Goal: Contribute content: Contribute content

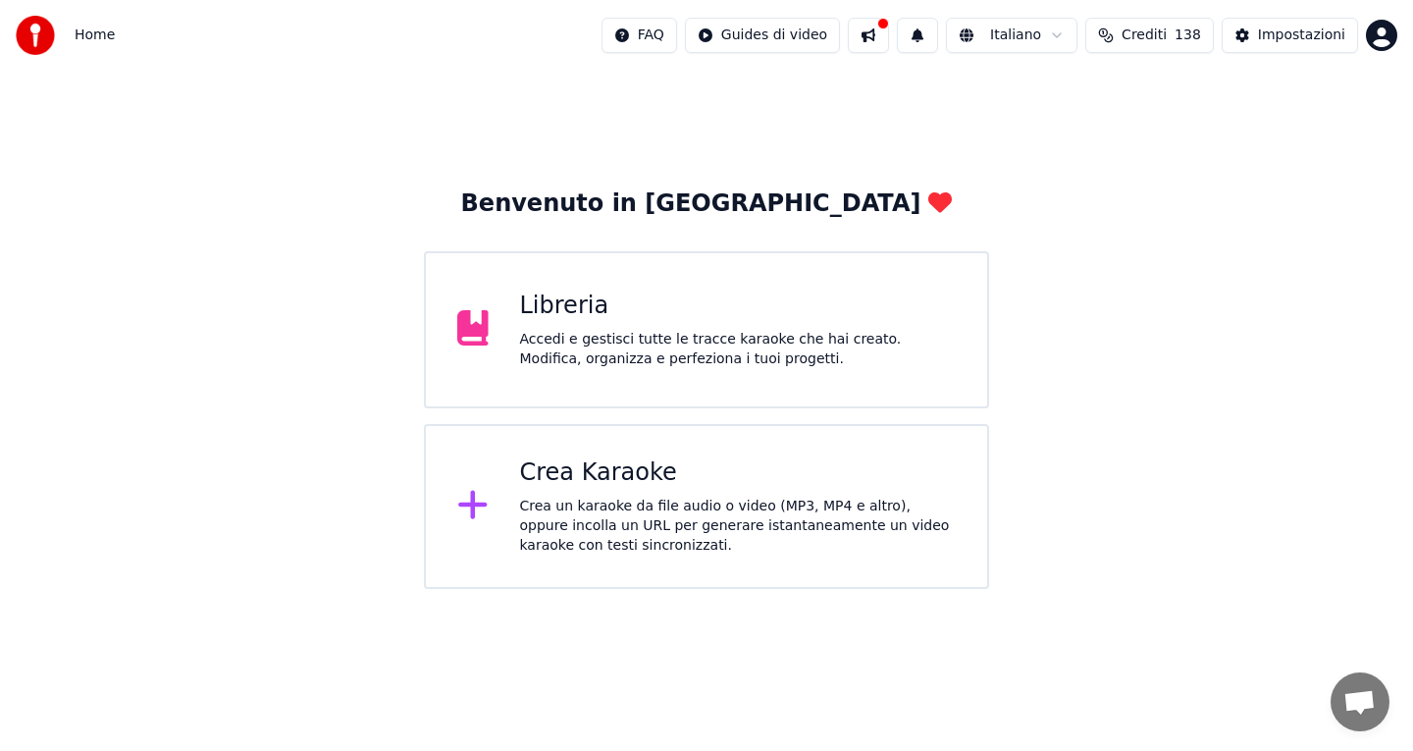
click at [632, 347] on div "Accedi e gestisci tutte le tracce karaoke che hai creato. Modifica, organizza e…" at bounding box center [738, 349] width 437 height 39
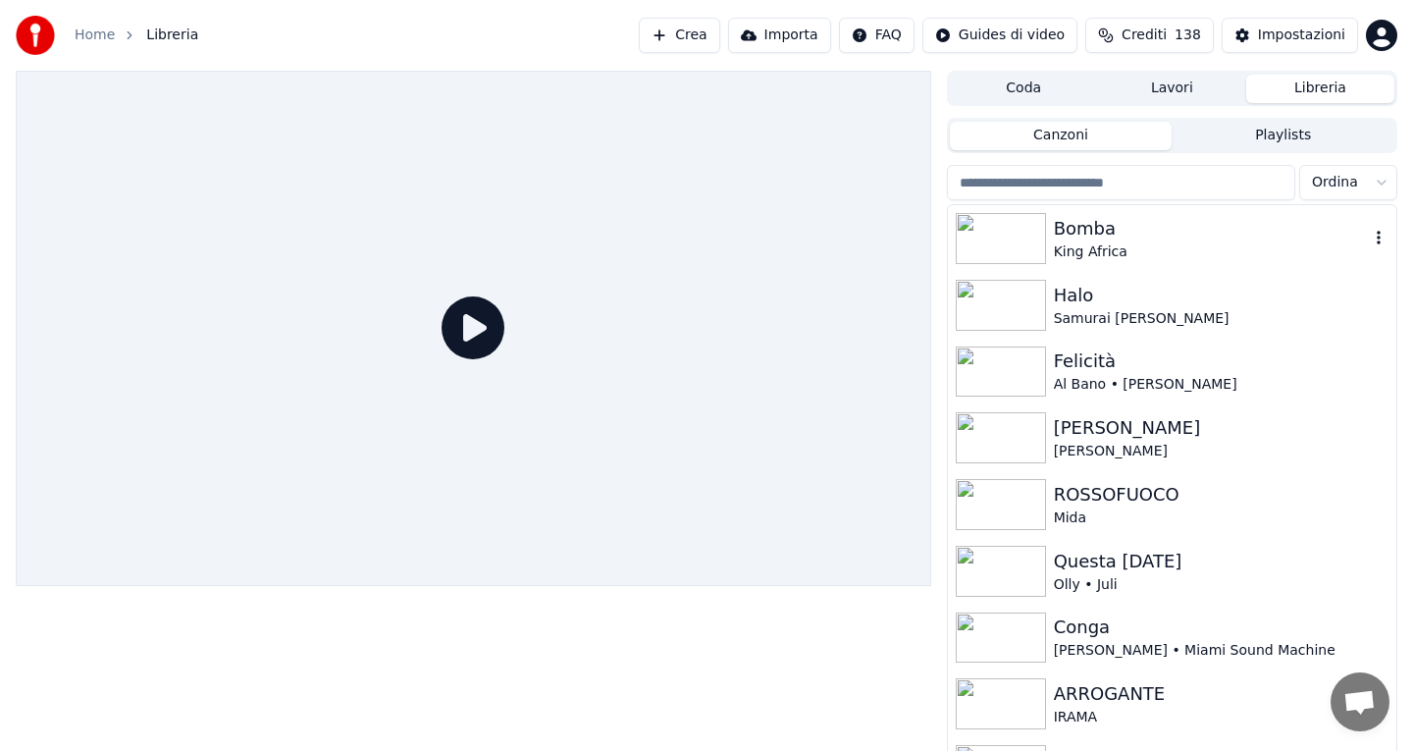
click at [1081, 245] on div "King Africa" at bounding box center [1211, 252] width 315 height 20
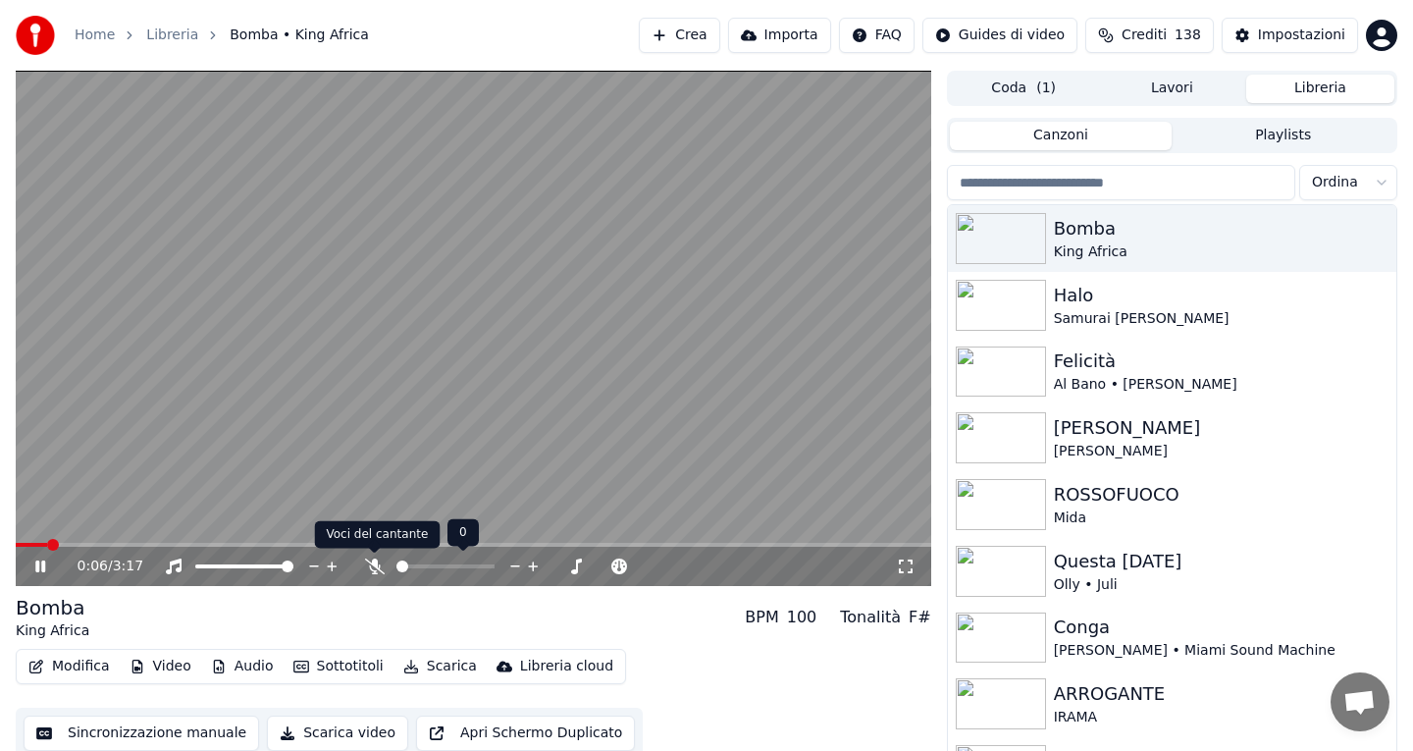
click at [371, 558] on icon at bounding box center [375, 566] width 20 height 16
click at [35, 569] on icon at bounding box center [40, 566] width 10 height 12
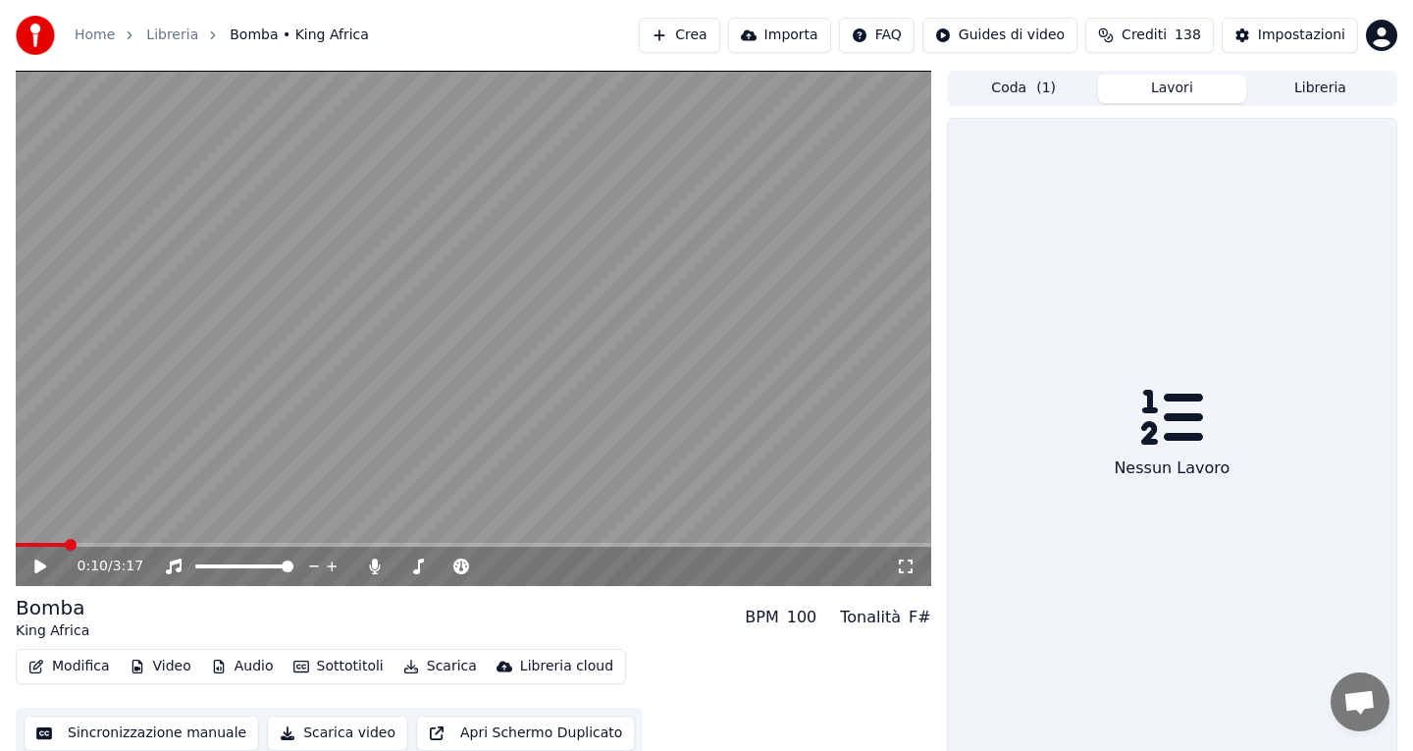
click at [1136, 75] on button "Lavori" at bounding box center [1172, 89] width 148 height 28
click at [1035, 90] on button "Coda ( 1 )" at bounding box center [1024, 89] width 148 height 28
click at [1141, 86] on button "Lavori" at bounding box center [1172, 89] width 148 height 28
click at [1282, 88] on button "Libreria" at bounding box center [1320, 89] width 148 height 28
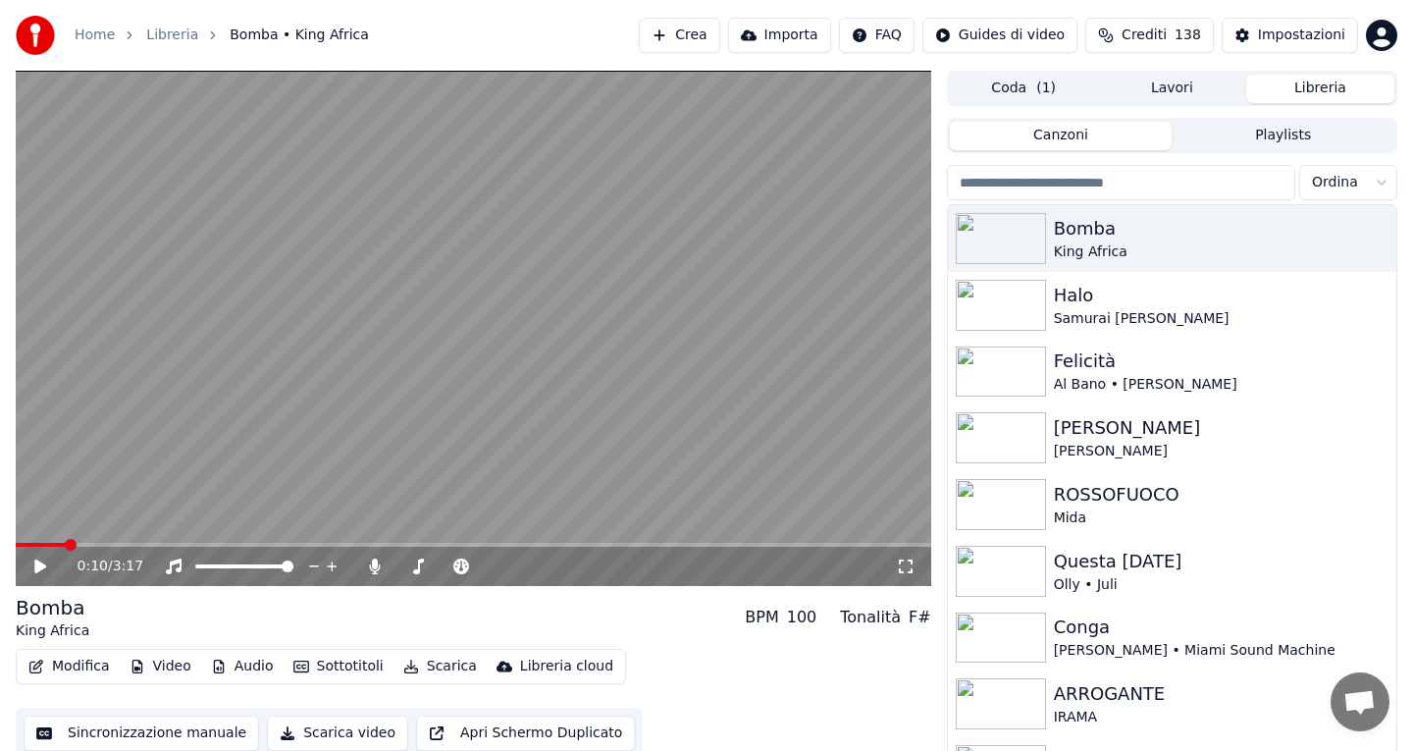
click at [1217, 131] on button "Playlists" at bounding box center [1283, 136] width 223 height 28
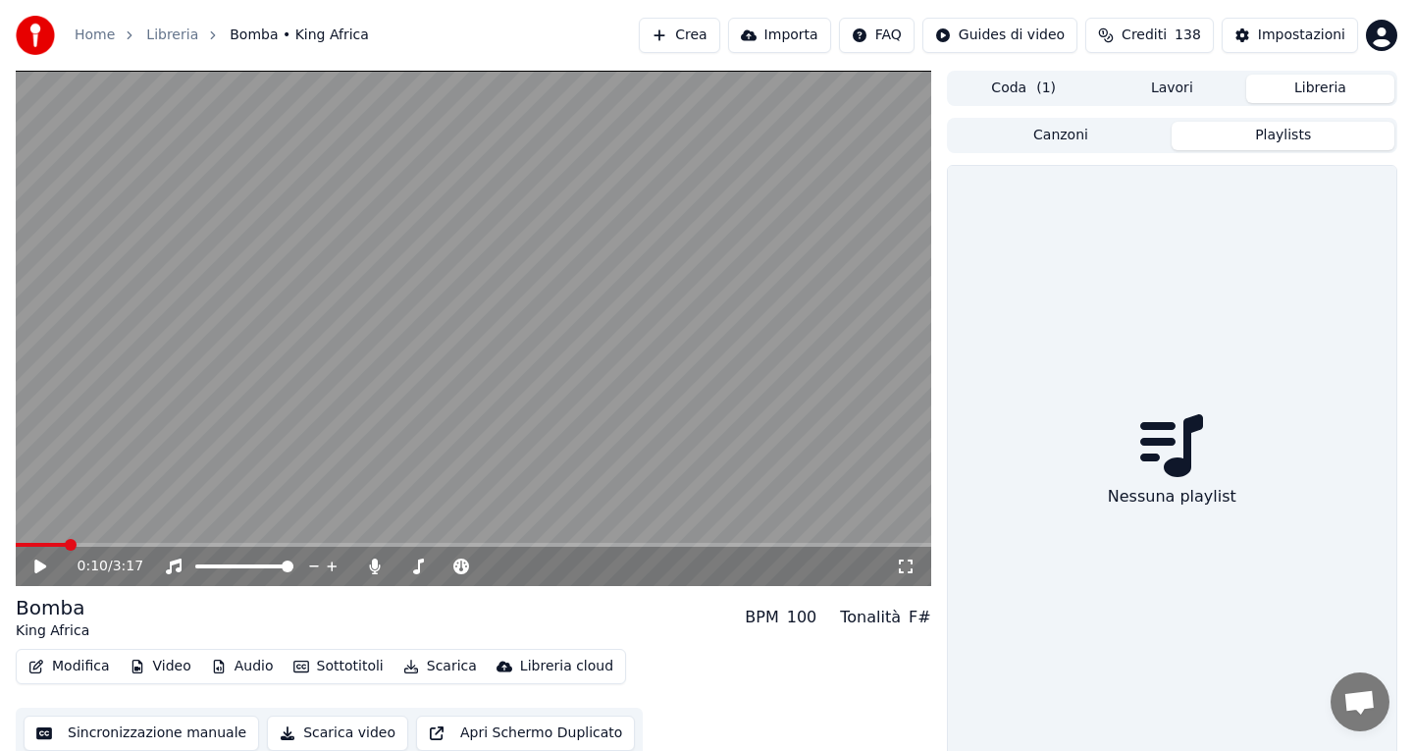
click at [1108, 127] on button "Canzoni" at bounding box center [1061, 136] width 223 height 28
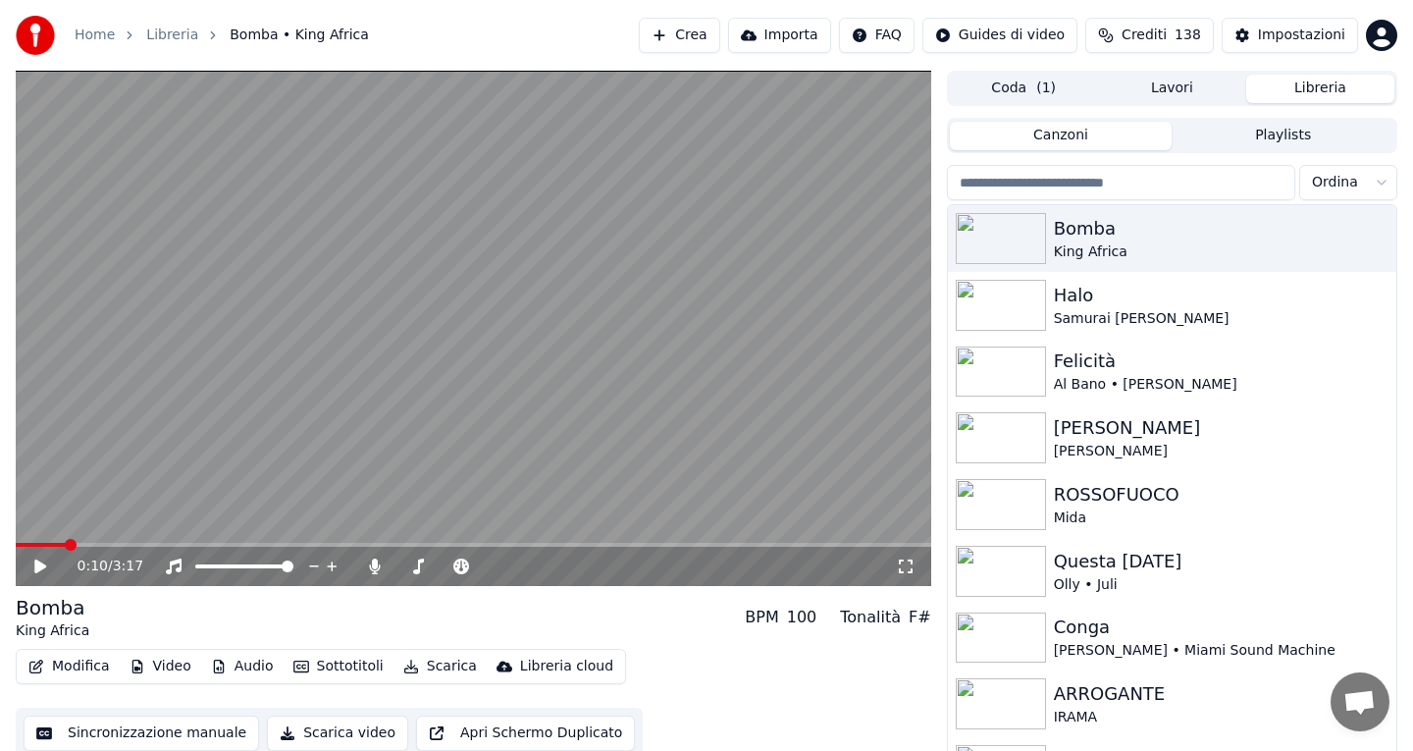
click at [981, 82] on button "Coda ( 1 )" at bounding box center [1024, 89] width 148 height 28
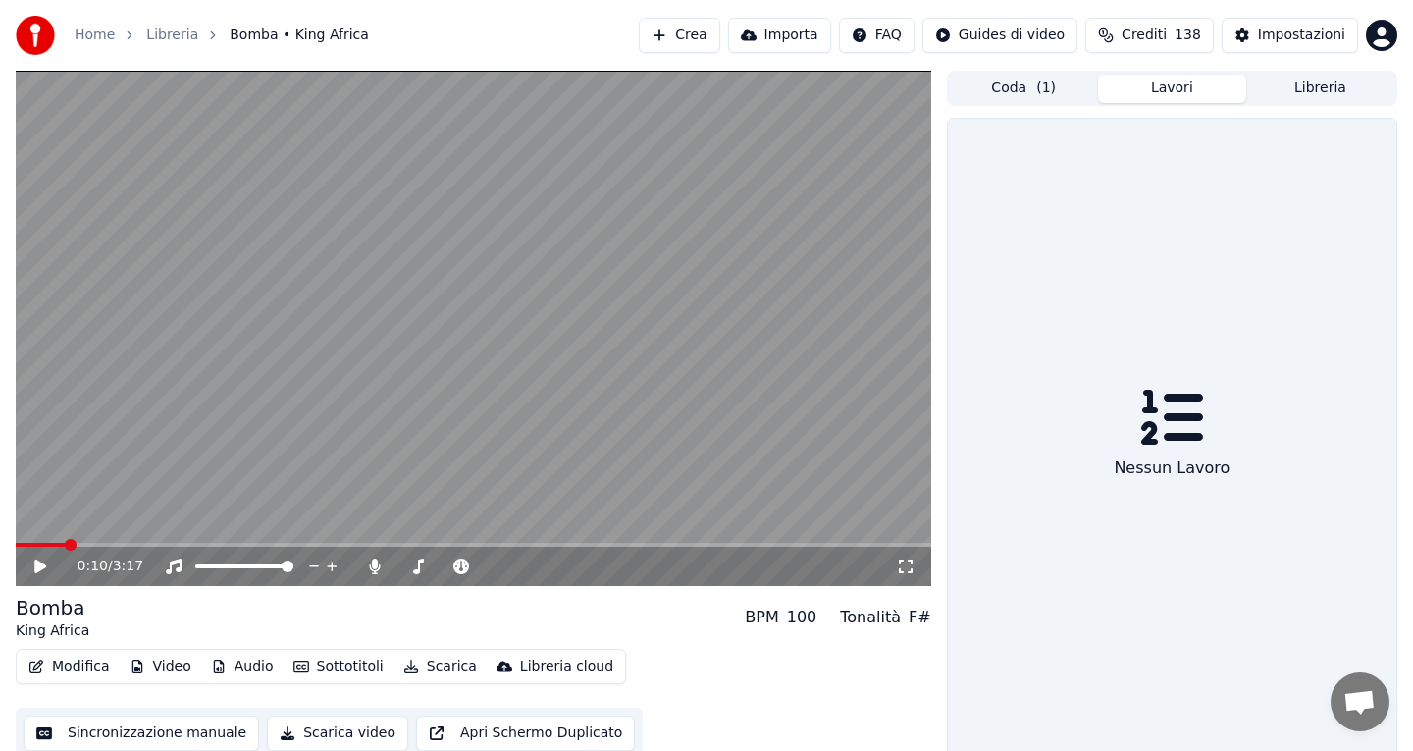
click at [1145, 95] on button "Lavori" at bounding box center [1172, 89] width 148 height 28
click at [1267, 89] on button "Libreria" at bounding box center [1320, 89] width 148 height 28
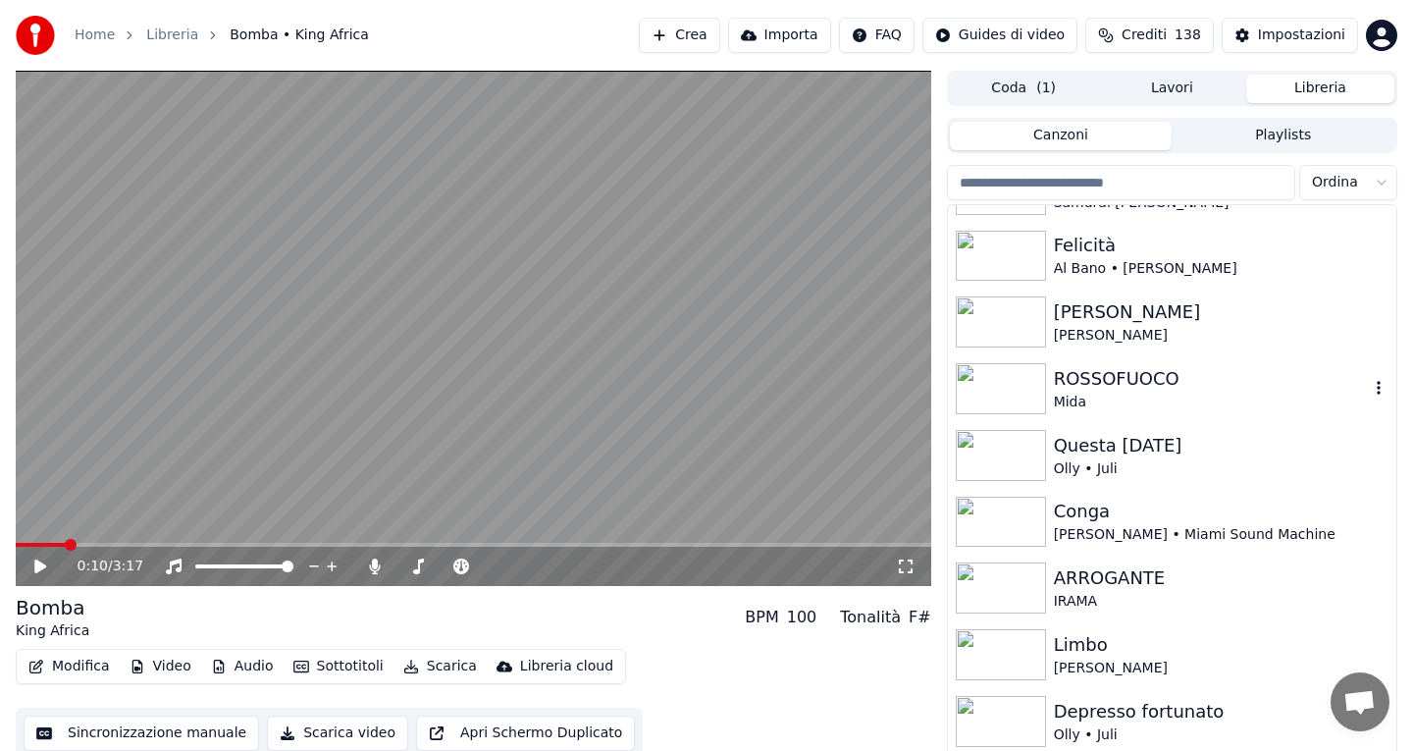
scroll to position [120, 0]
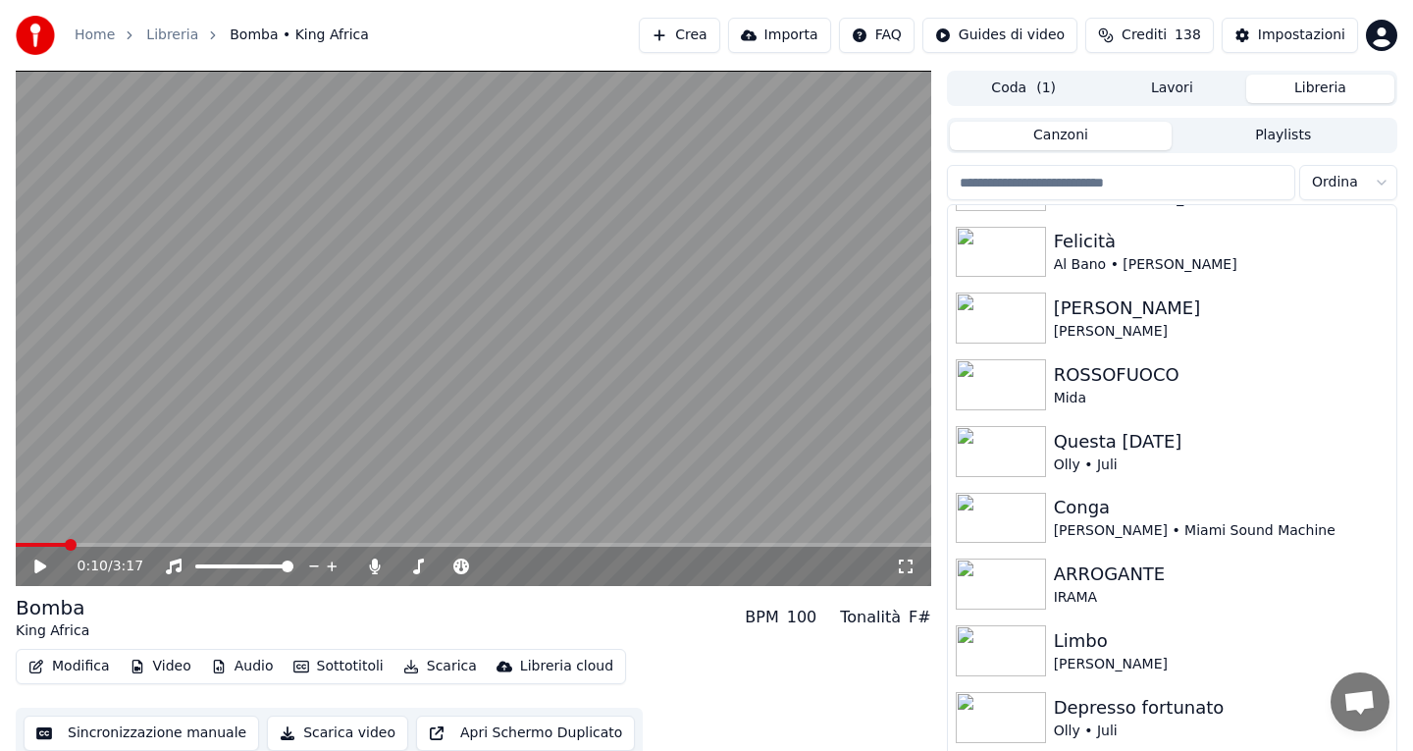
click at [1014, 83] on button "Coda ( 1 )" at bounding box center [1024, 89] width 148 height 28
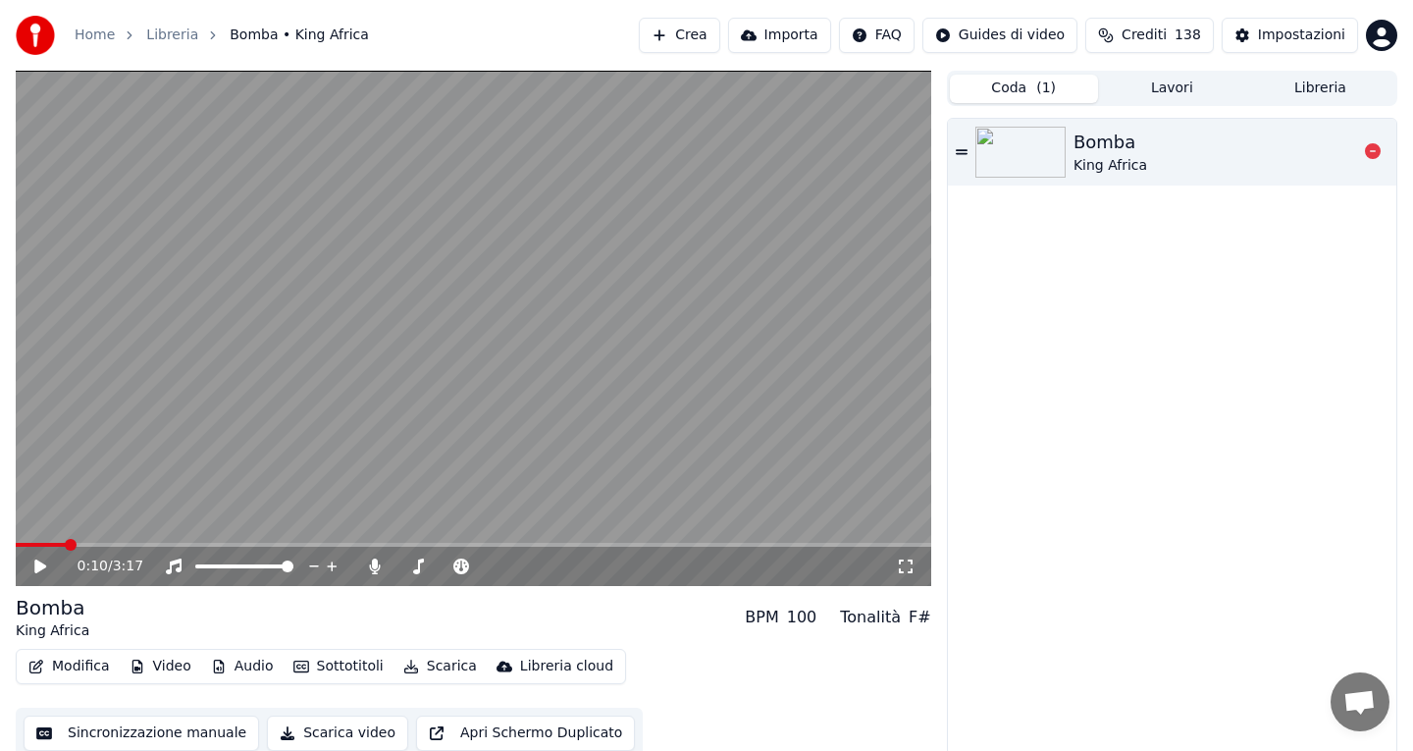
click at [1193, 147] on div "Bomba King Africa" at bounding box center [1216, 152] width 284 height 47
click at [731, 365] on video at bounding box center [474, 328] width 916 height 515
click at [1281, 103] on div "Coda ( 1 ) Lavori Libreria" at bounding box center [1172, 88] width 450 height 35
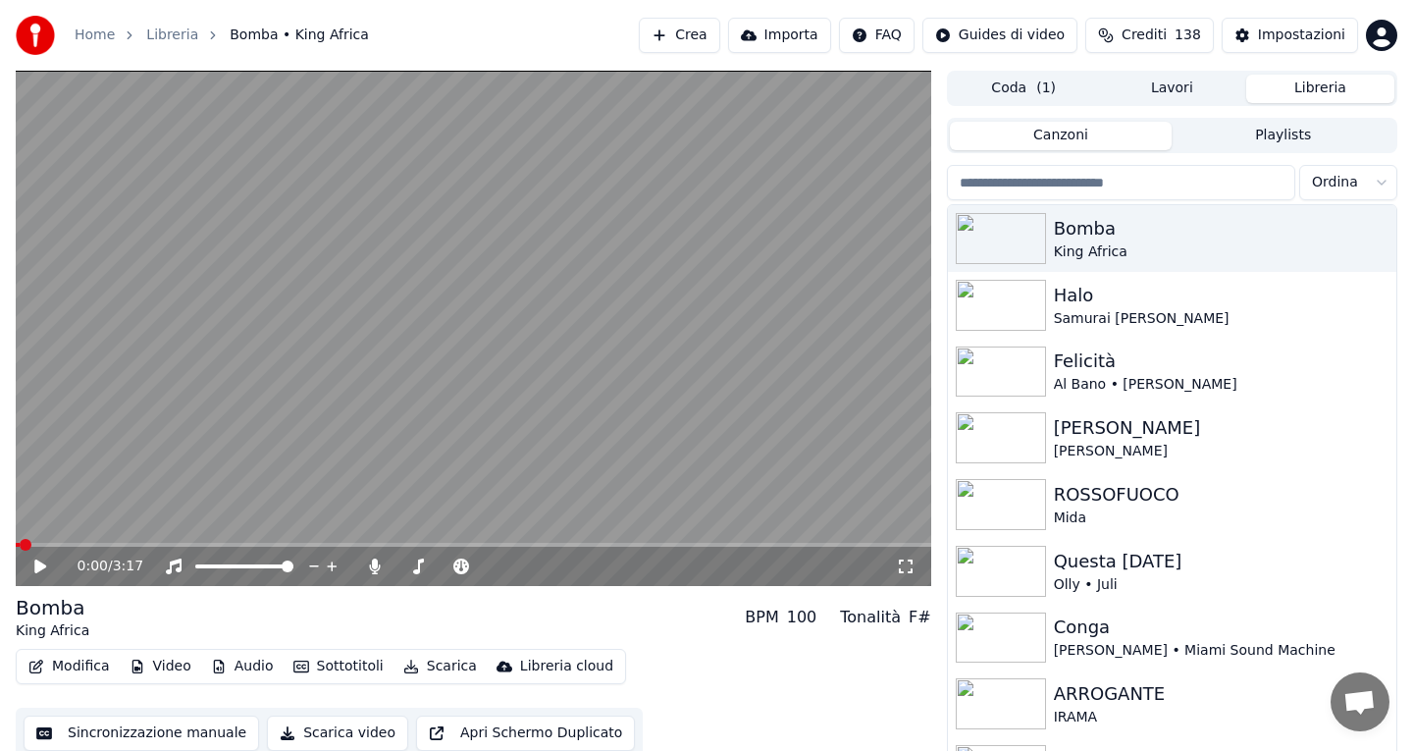
click at [1291, 97] on button "Libreria" at bounding box center [1320, 89] width 148 height 28
click at [1120, 359] on div "Felicità" at bounding box center [1211, 360] width 315 height 27
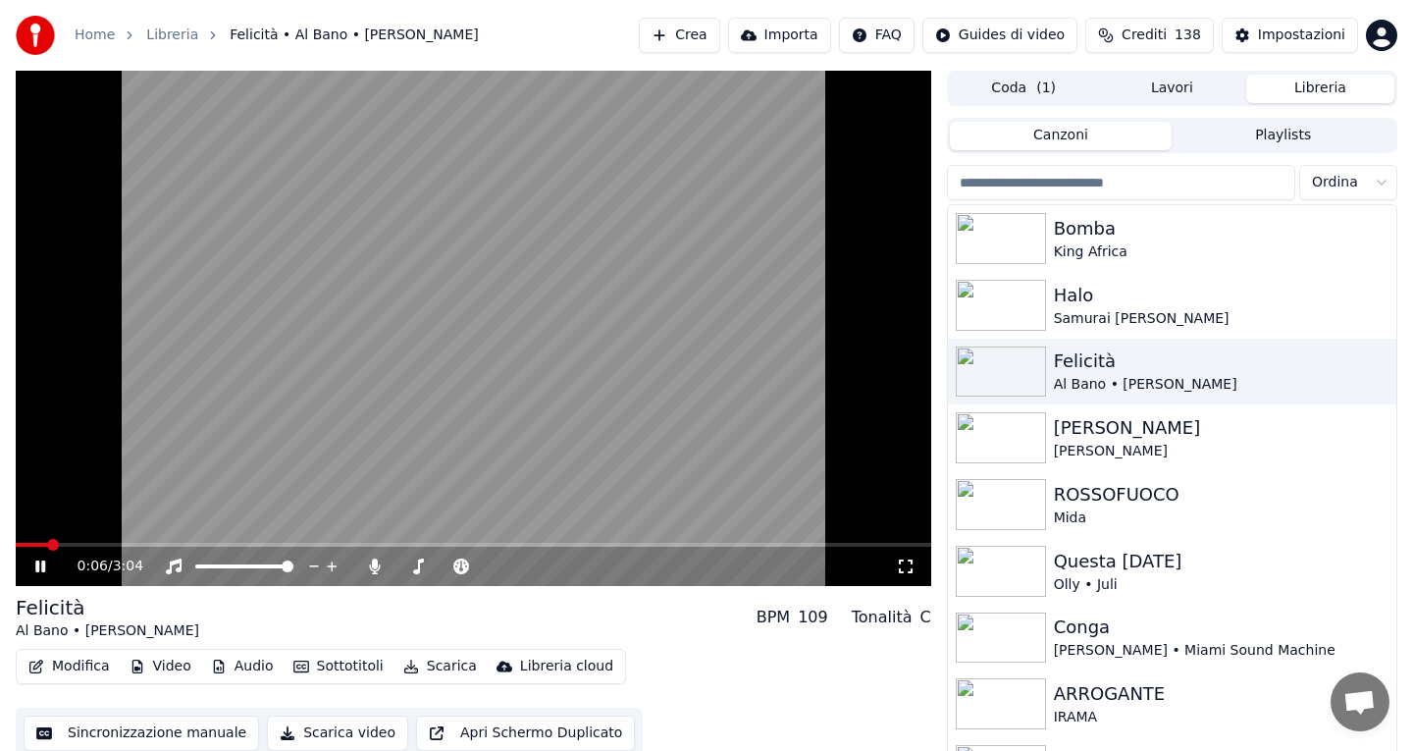
click at [428, 662] on button "Scarica" at bounding box center [439, 666] width 89 height 27
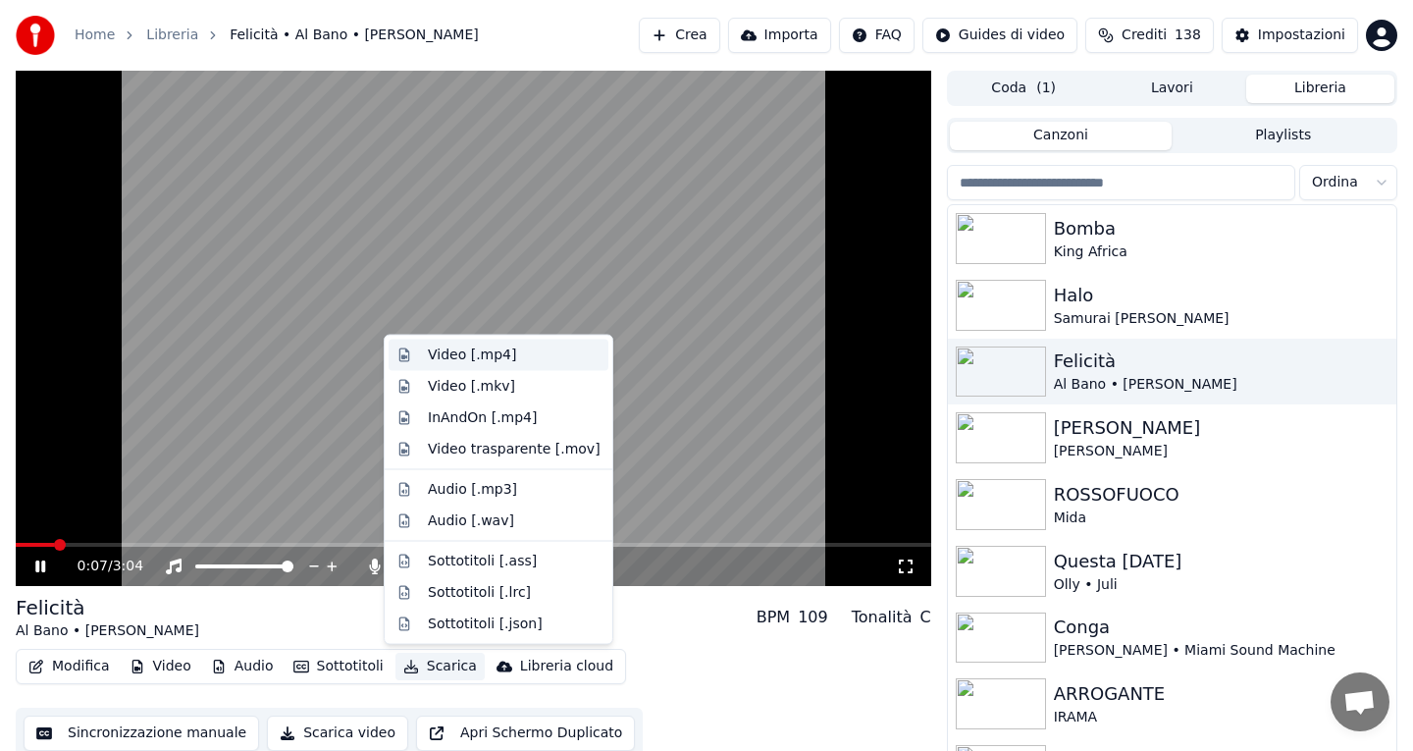
click at [455, 362] on div "Video [.mp4]" at bounding box center [472, 355] width 88 height 20
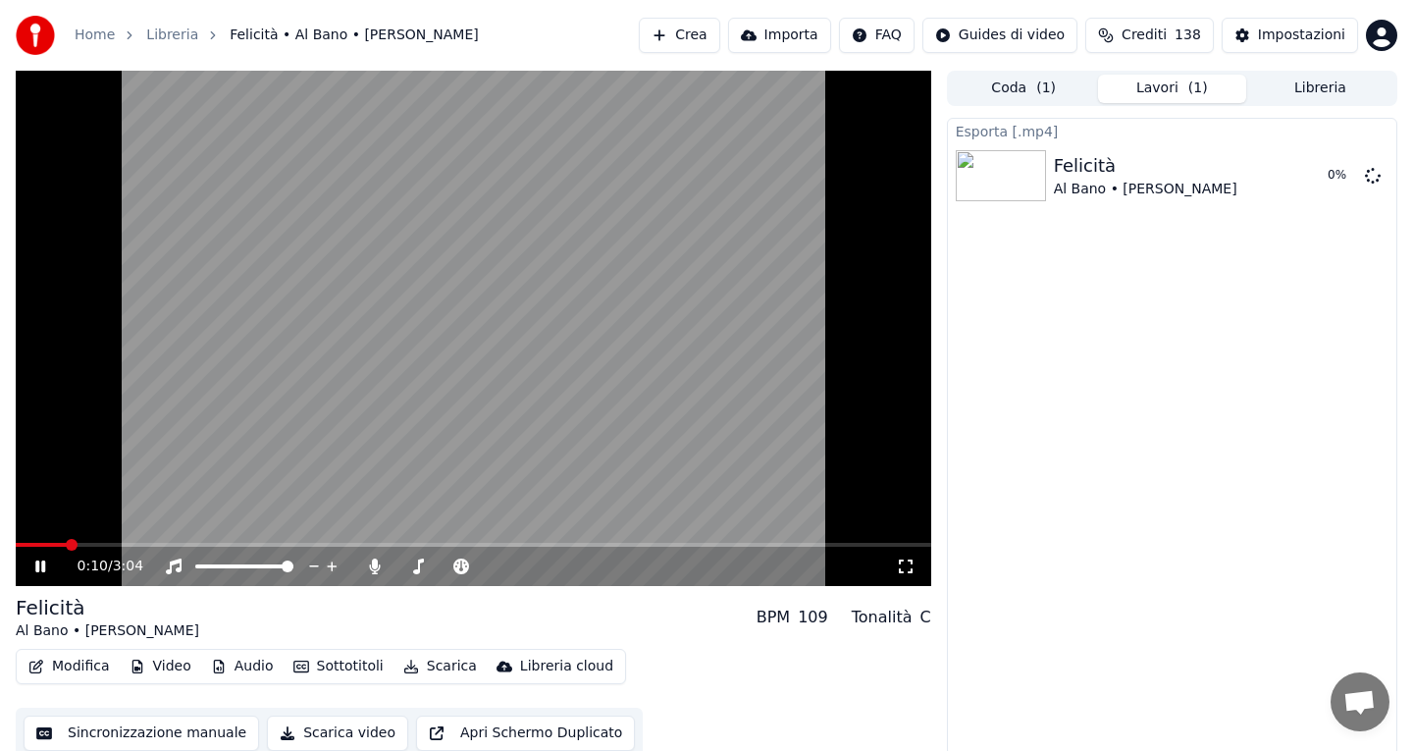
click at [426, 273] on video at bounding box center [474, 328] width 916 height 515
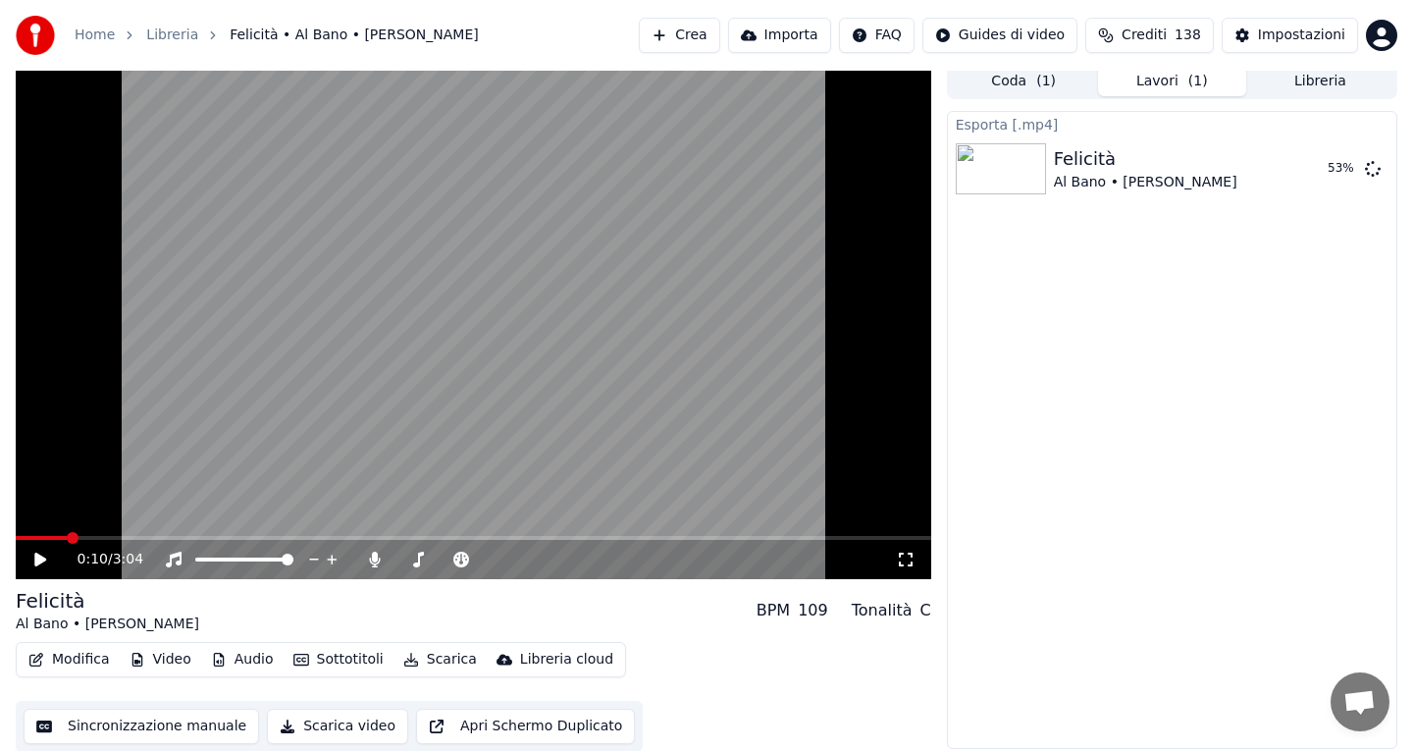
scroll to position [6, 0]
click at [938, 558] on div "0:10 / 3:04 Felicità Al Bano • [PERSON_NAME] BPM 109 Tonalità C Modifica Video …" at bounding box center [706, 409] width 1413 height 688
click at [936, 469] on div "0:10 / 3:04 Felicità Al Bano • [PERSON_NAME] BPM 109 Tonalità C Modifica Video …" at bounding box center [706, 409] width 1413 height 688
click at [1225, 254] on div "Esporta [.mp4] Felicità Al Bano • [PERSON_NAME] 59 %" at bounding box center [1172, 431] width 450 height 638
click at [1404, 217] on div "0:10 / 3:04 Felicità Al Bano • [PERSON_NAME] BPM 109 Tonalità C Modifica Video …" at bounding box center [706, 409] width 1413 height 688
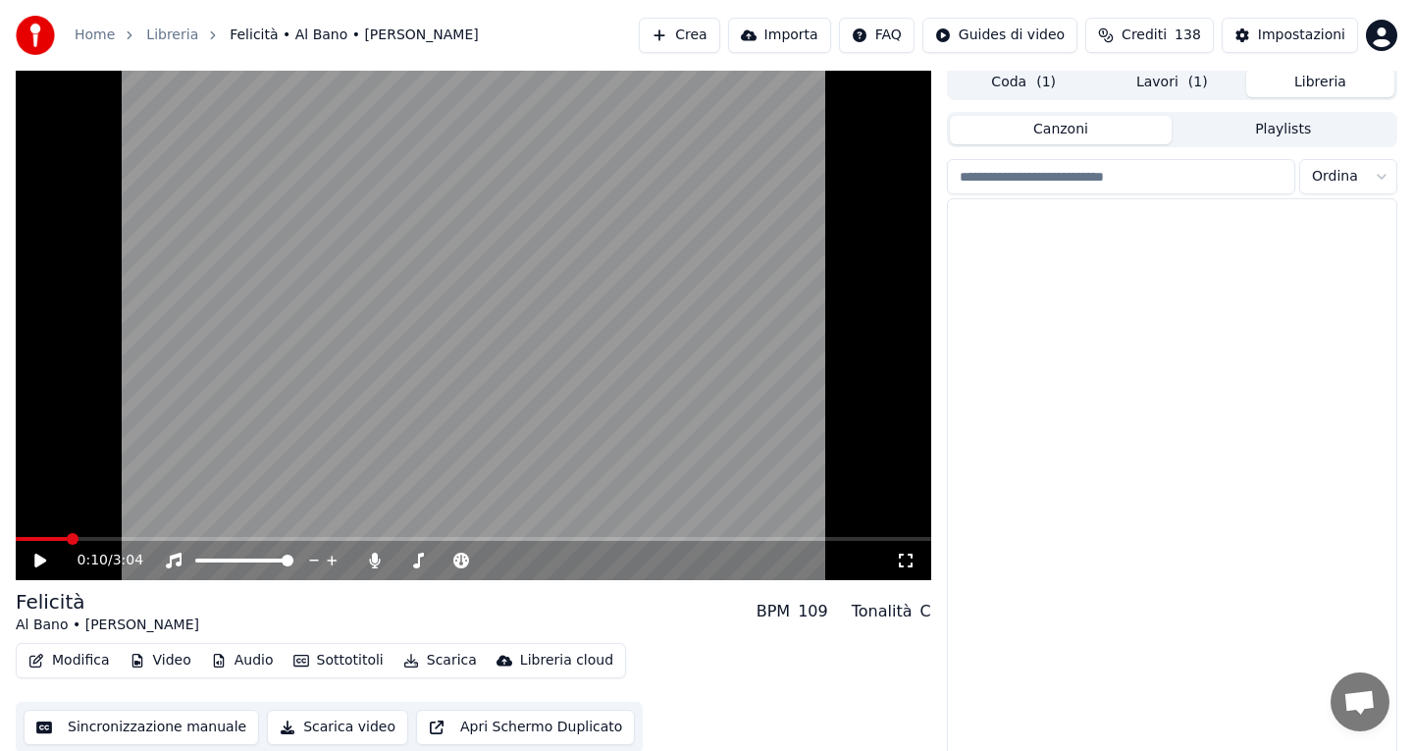
click at [1317, 83] on button "Libreria" at bounding box center [1320, 83] width 148 height 28
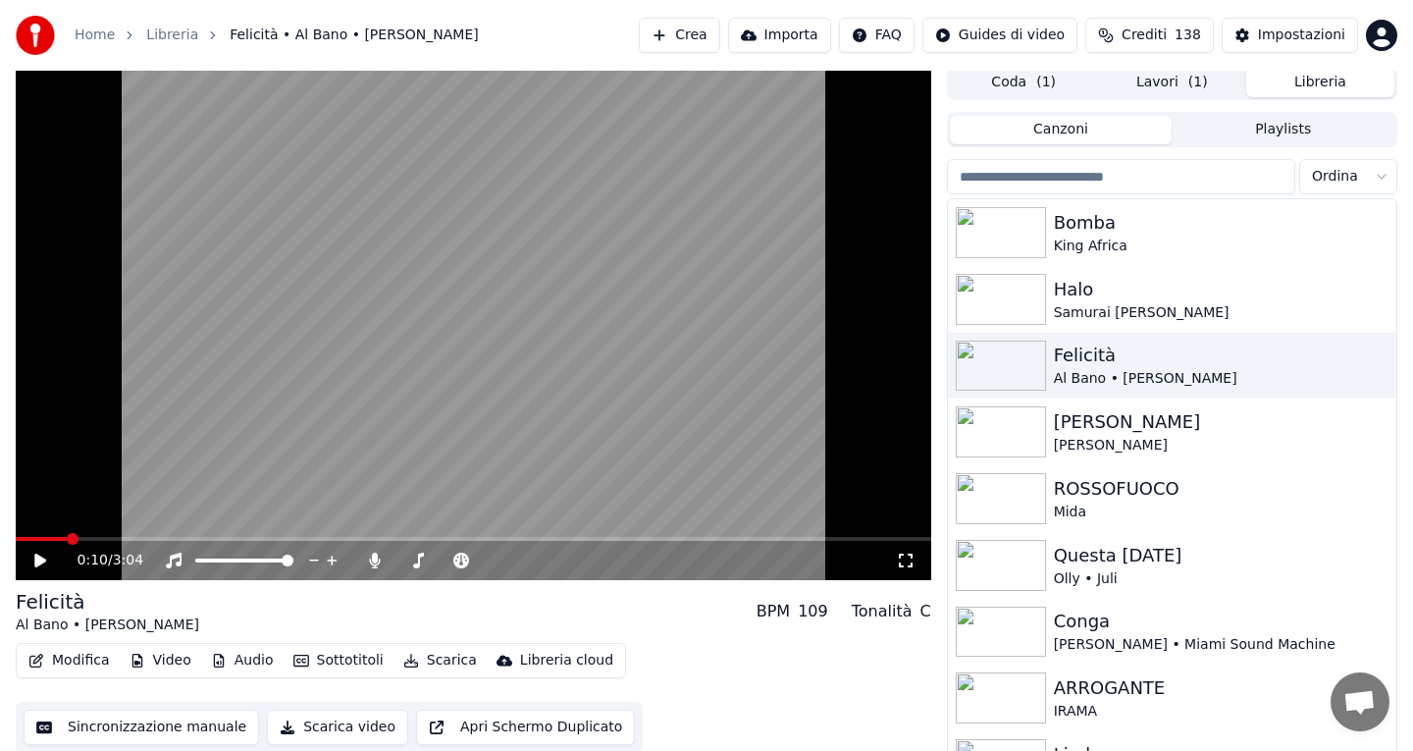
click at [1136, 79] on button "Lavori ( 1 )" at bounding box center [1172, 83] width 148 height 28
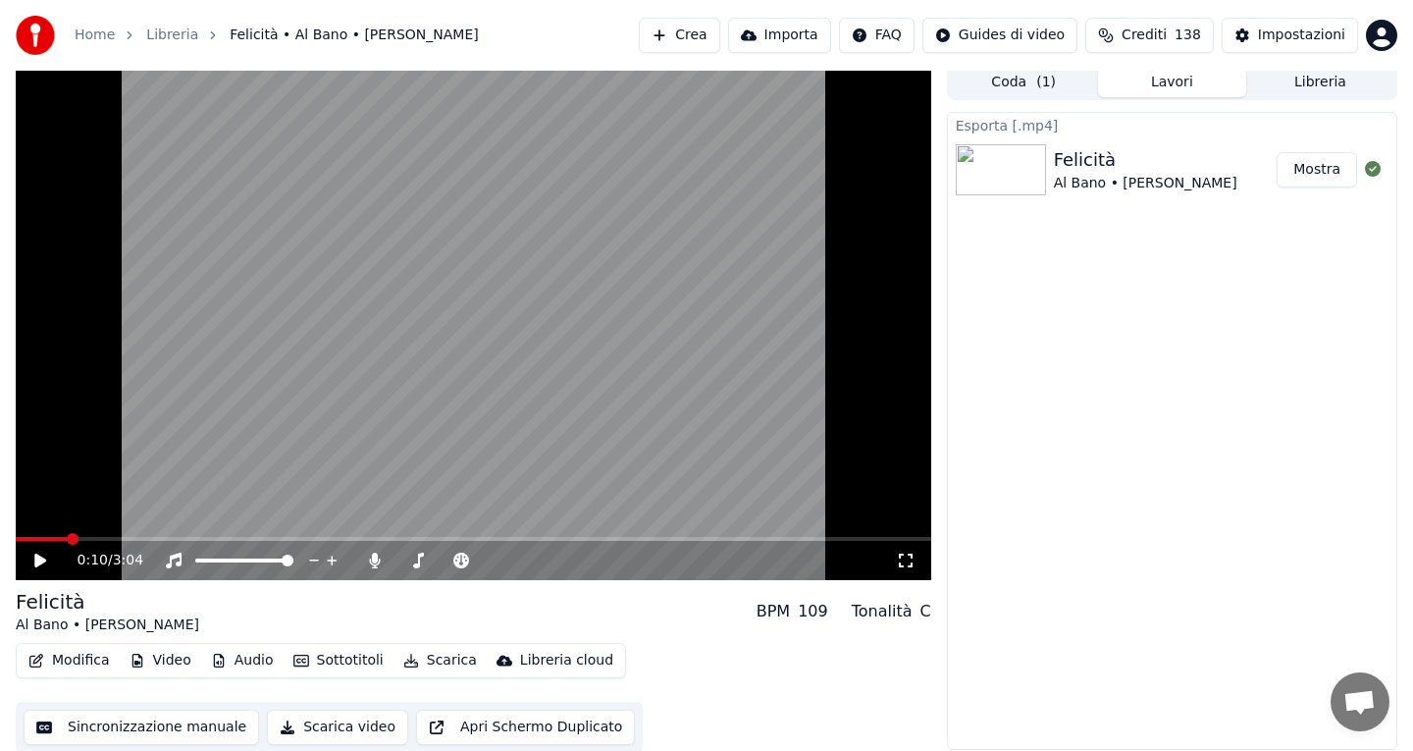
click at [1310, 174] on button "Mostra" at bounding box center [1317, 169] width 80 height 35
click at [990, 75] on button "Coda ( 1 )" at bounding box center [1024, 83] width 148 height 28
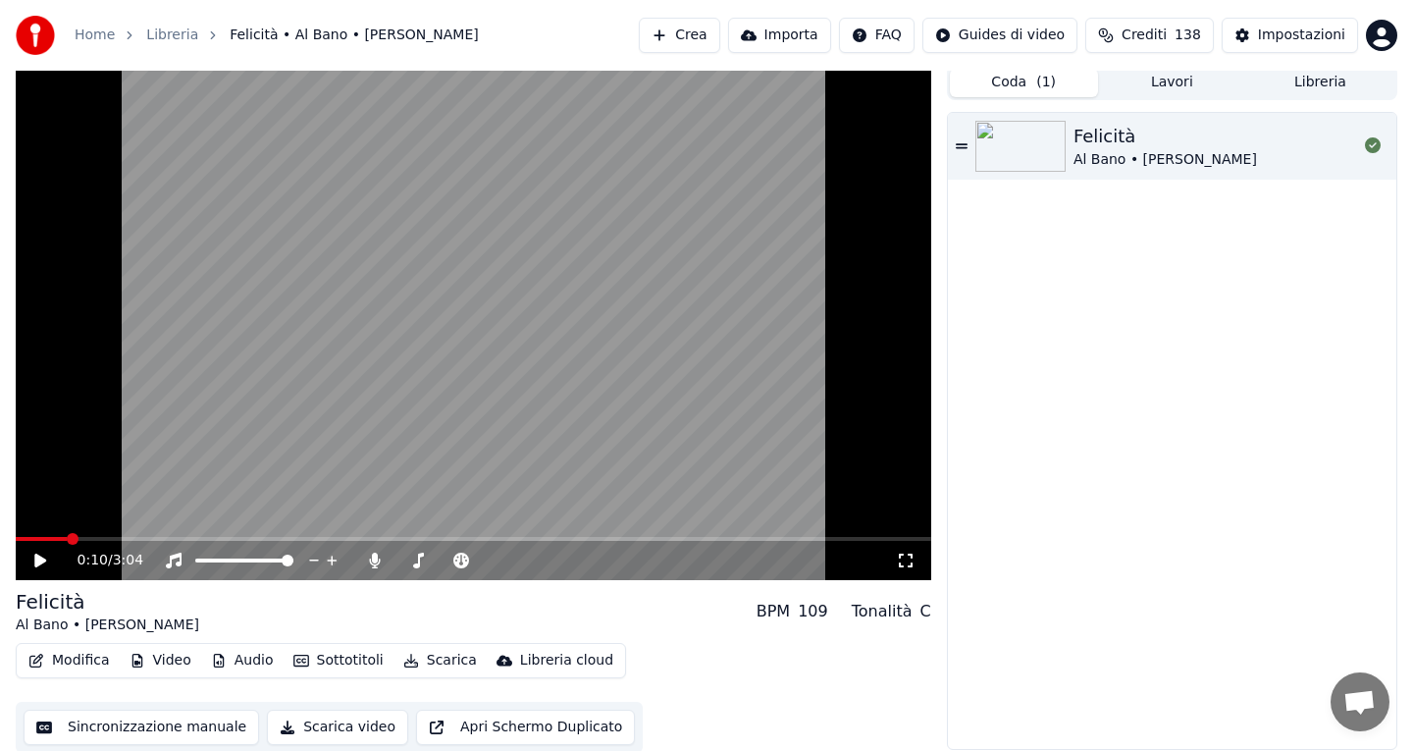
click at [990, 75] on button "Coda ( 1 )" at bounding box center [1024, 83] width 148 height 28
click at [1327, 79] on div "Impostazioni Impostazioni" at bounding box center [1294, 76] width 98 height 27
click at [1348, 83] on button "Libreria" at bounding box center [1320, 83] width 148 height 28
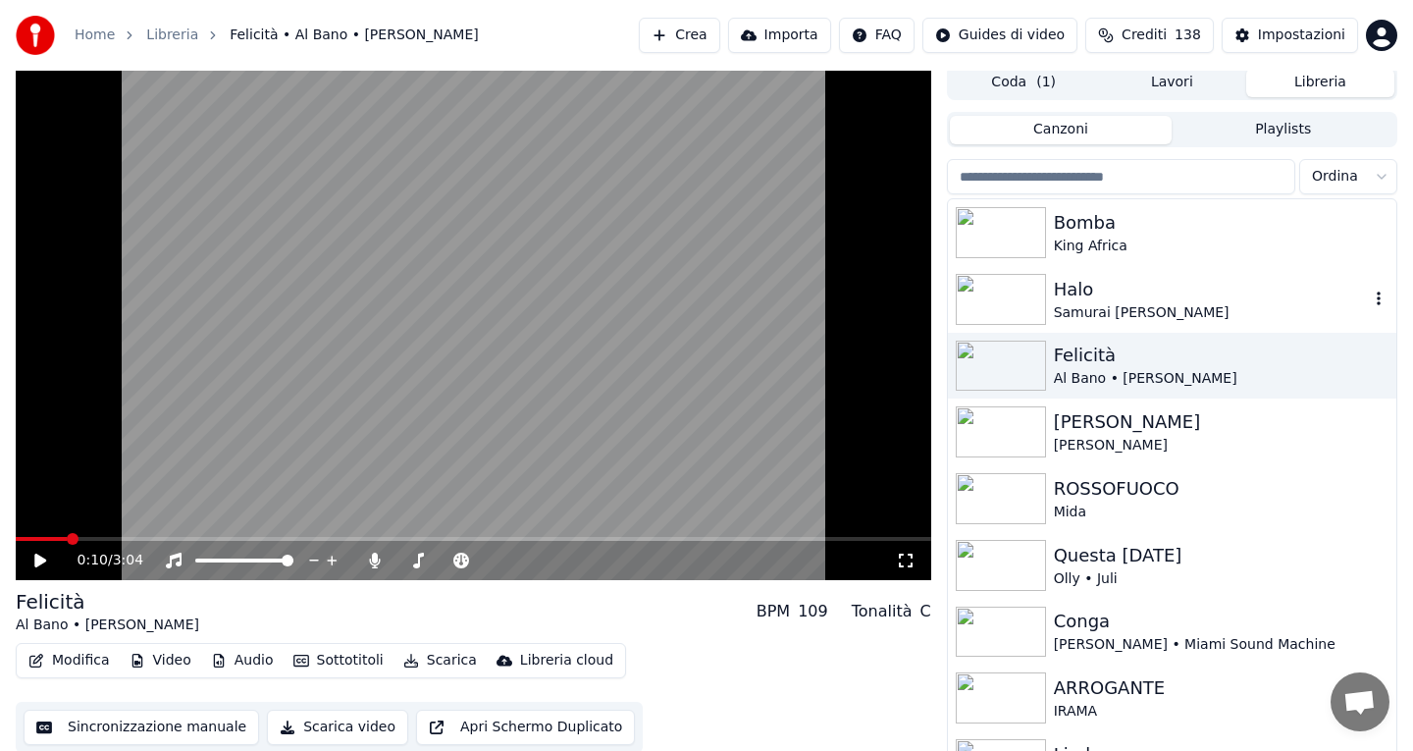
click at [1178, 304] on div "Samurai [PERSON_NAME]" at bounding box center [1211, 313] width 315 height 20
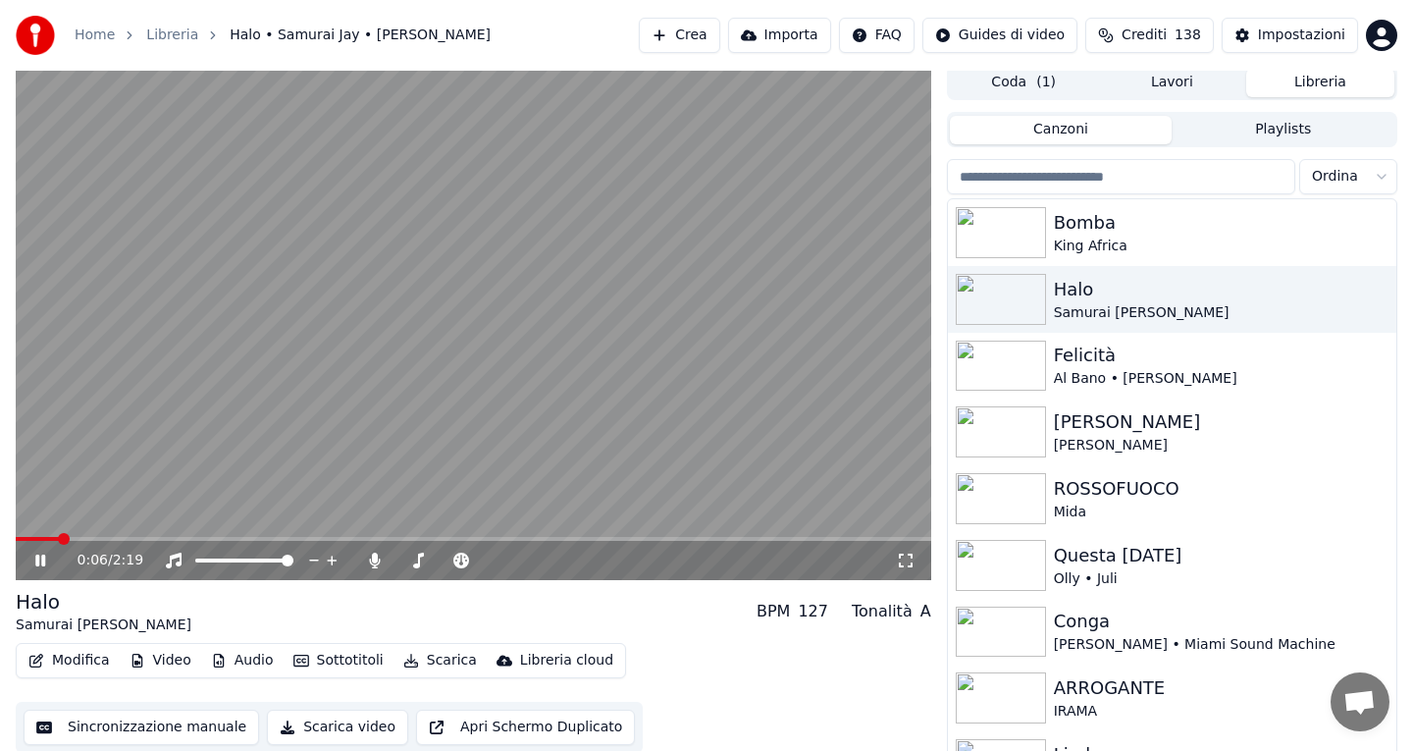
click at [770, 428] on video at bounding box center [474, 322] width 916 height 515
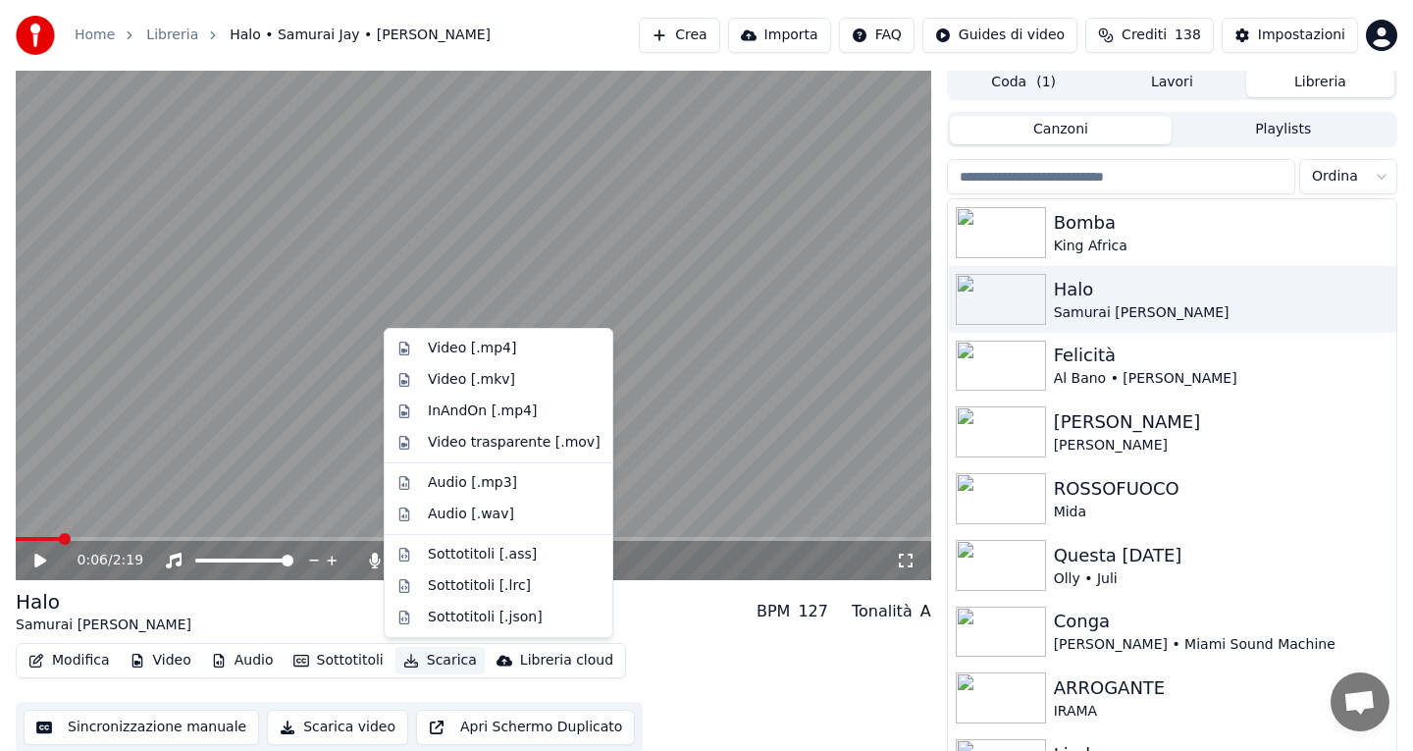
click at [428, 651] on button "Scarica" at bounding box center [439, 660] width 89 height 27
click at [467, 348] on div "Video [.mp4]" at bounding box center [472, 349] width 88 height 20
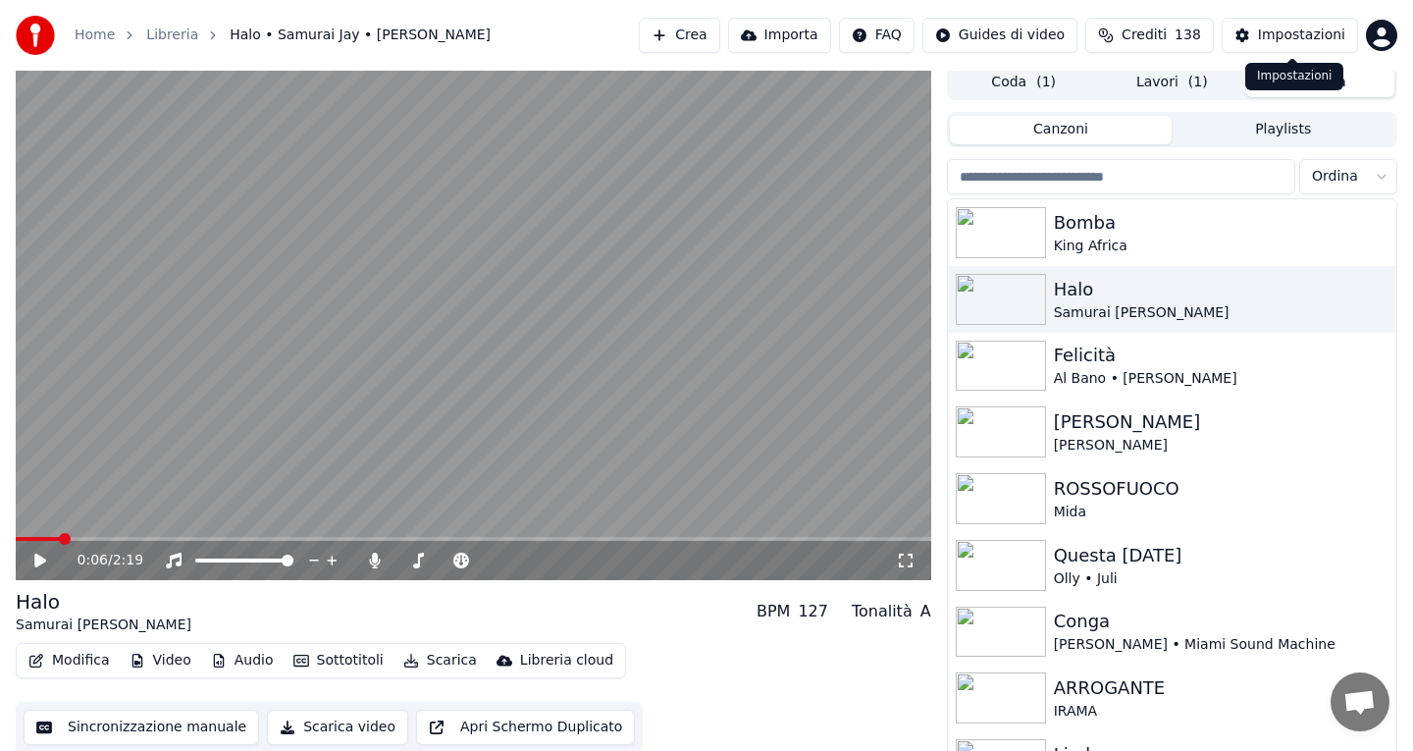
click at [1307, 90] on button "Libreria" at bounding box center [1320, 83] width 148 height 28
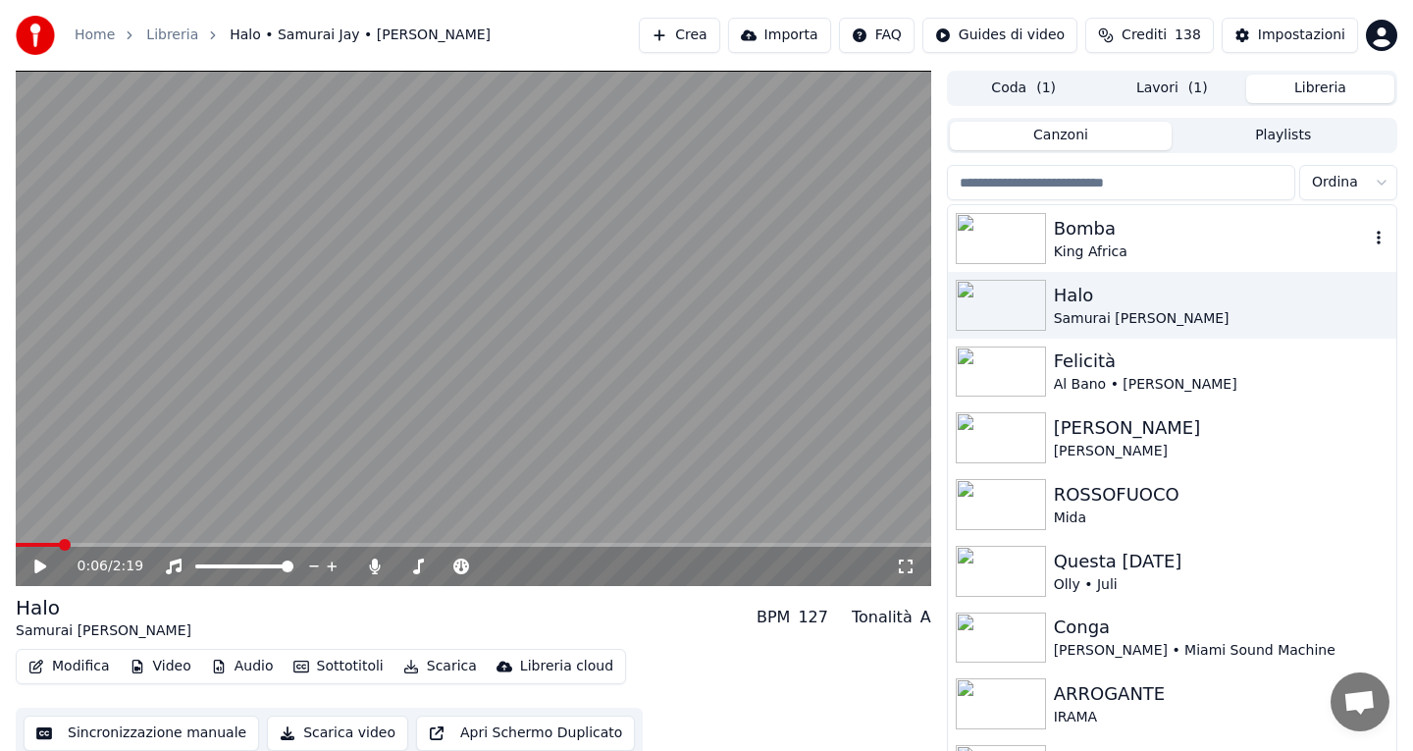
click at [1136, 248] on div "King Africa" at bounding box center [1211, 252] width 315 height 20
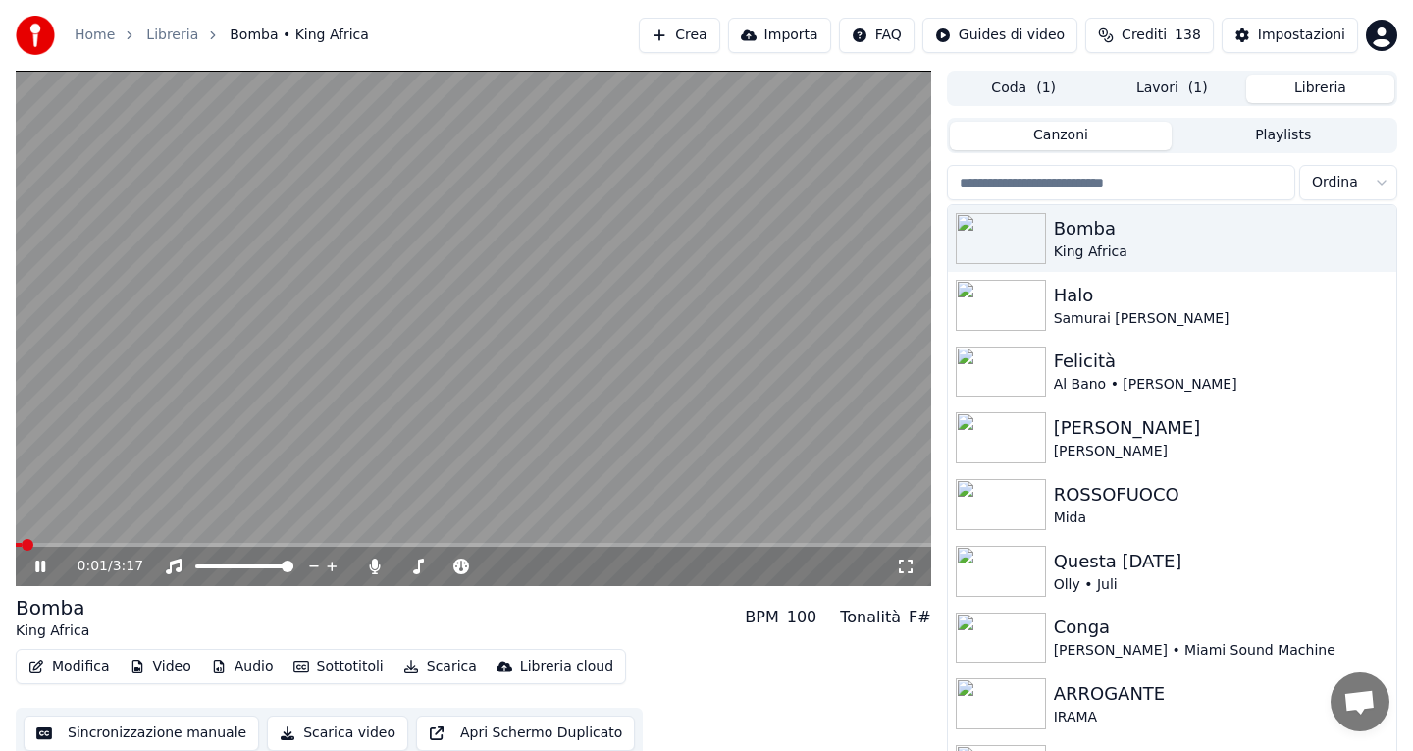
click at [377, 306] on video at bounding box center [474, 328] width 916 height 515
click at [376, 309] on video at bounding box center [474, 328] width 916 height 515
click at [447, 666] on button "Scarica" at bounding box center [439, 666] width 89 height 27
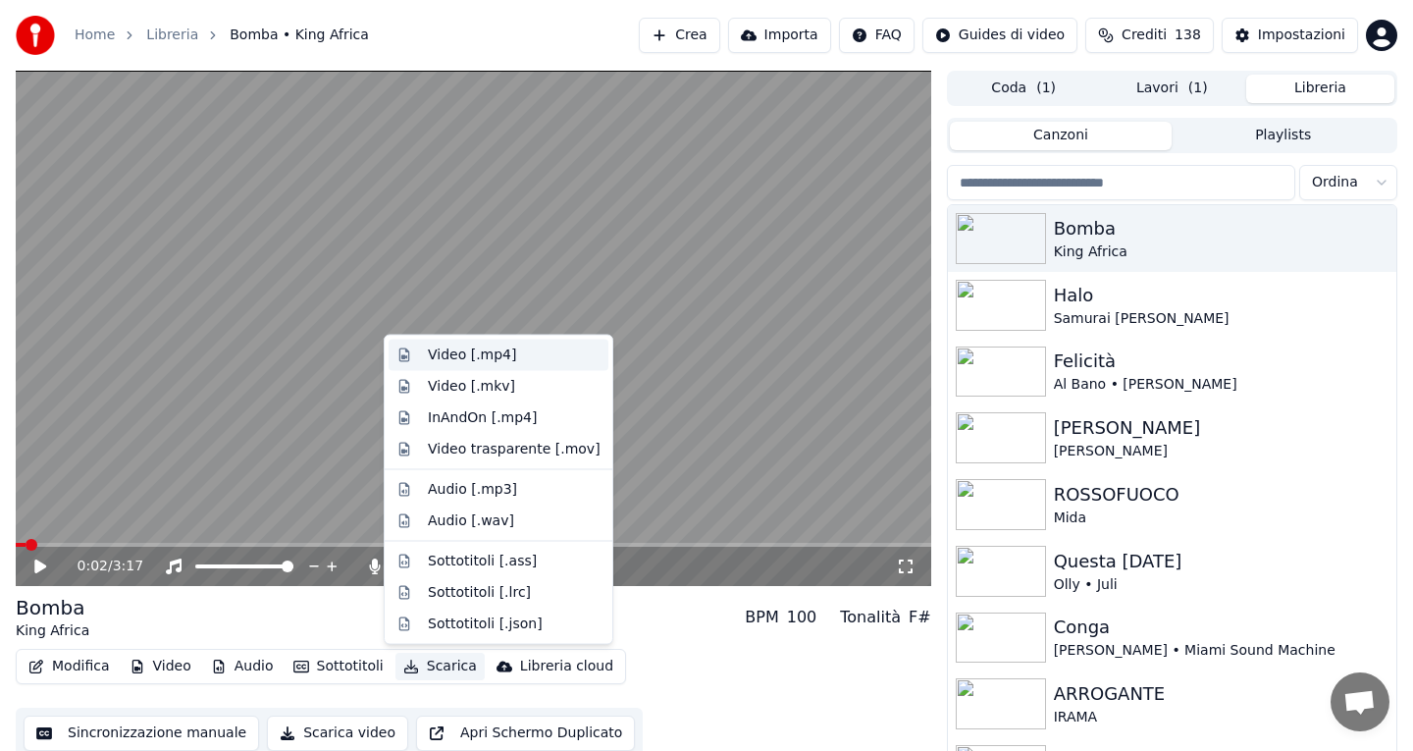
click at [466, 353] on div "Video [.mp4]" at bounding box center [472, 355] width 88 height 20
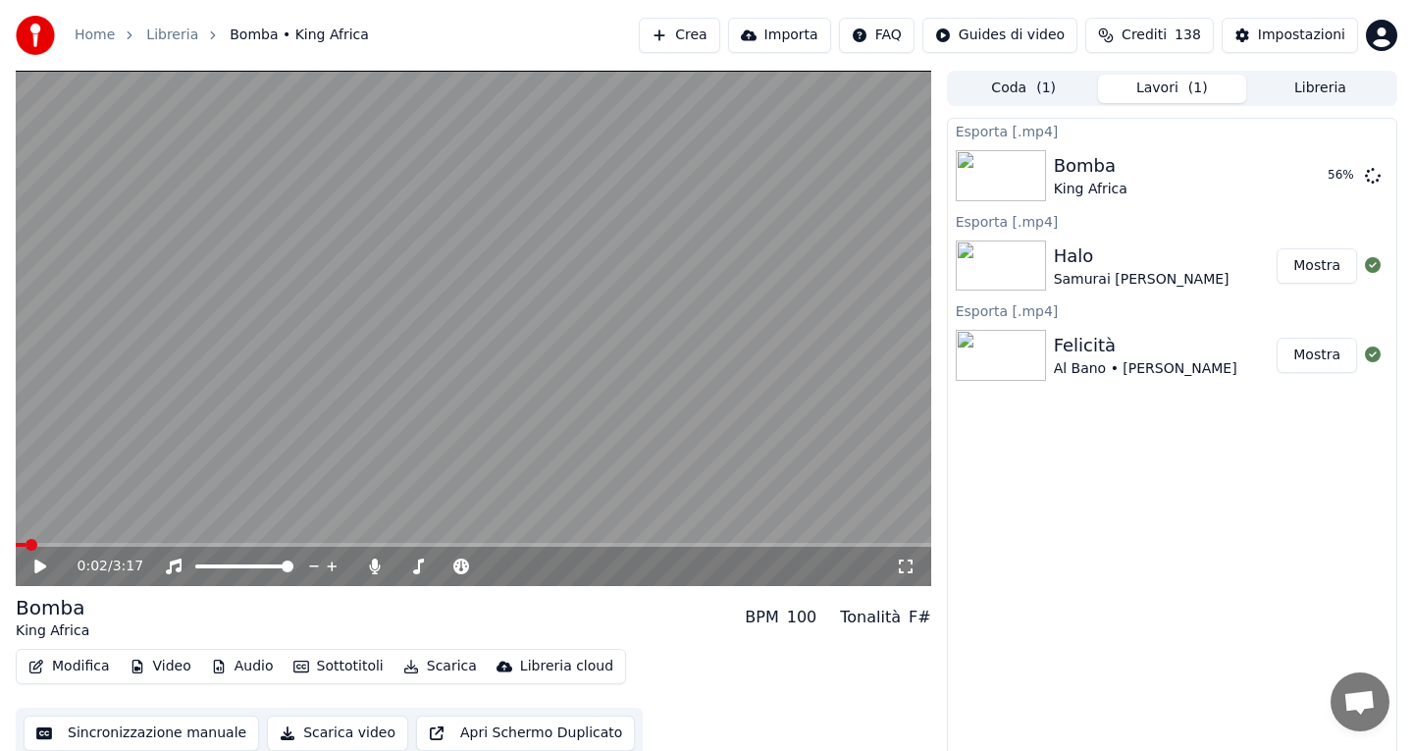
click at [1303, 274] on button "Mostra" at bounding box center [1317, 265] width 80 height 35
click at [707, 22] on button "Crea" at bounding box center [679, 35] width 80 height 35
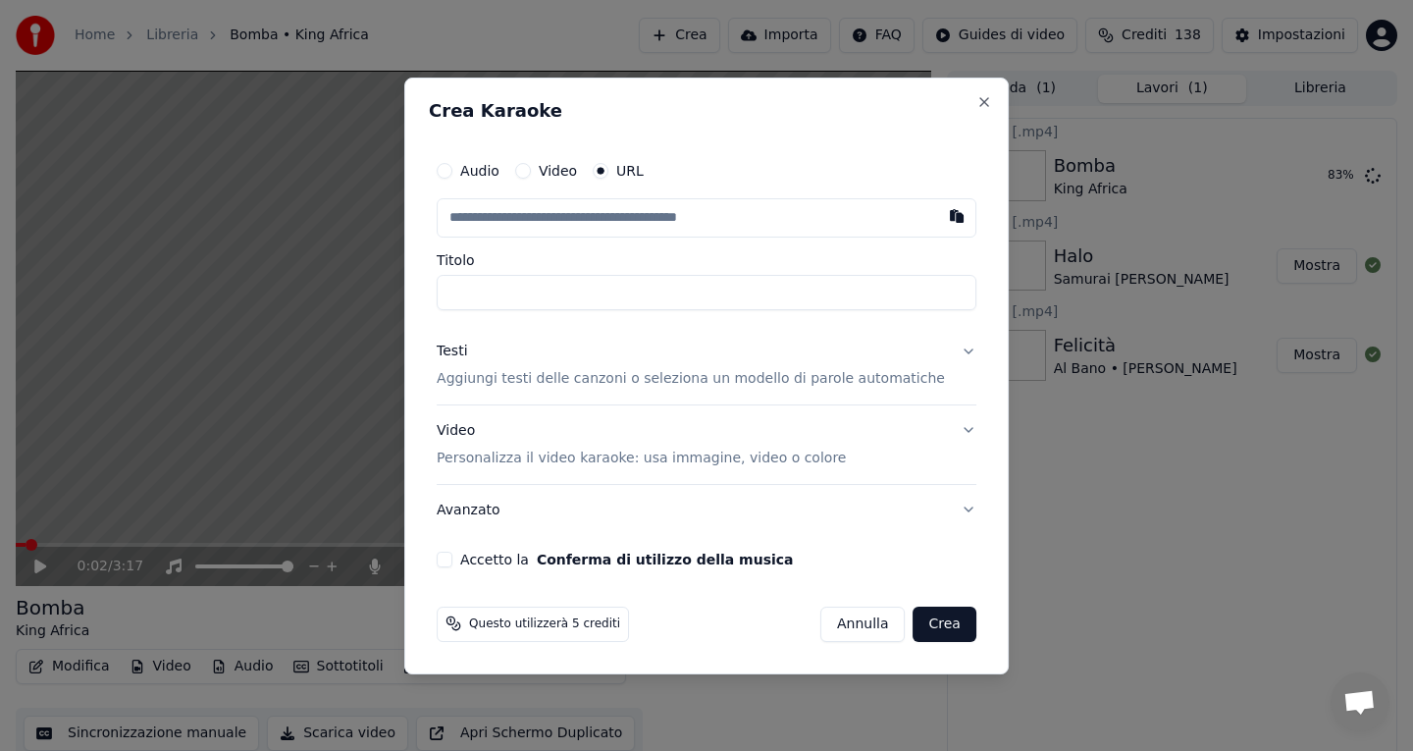
type input "**********"
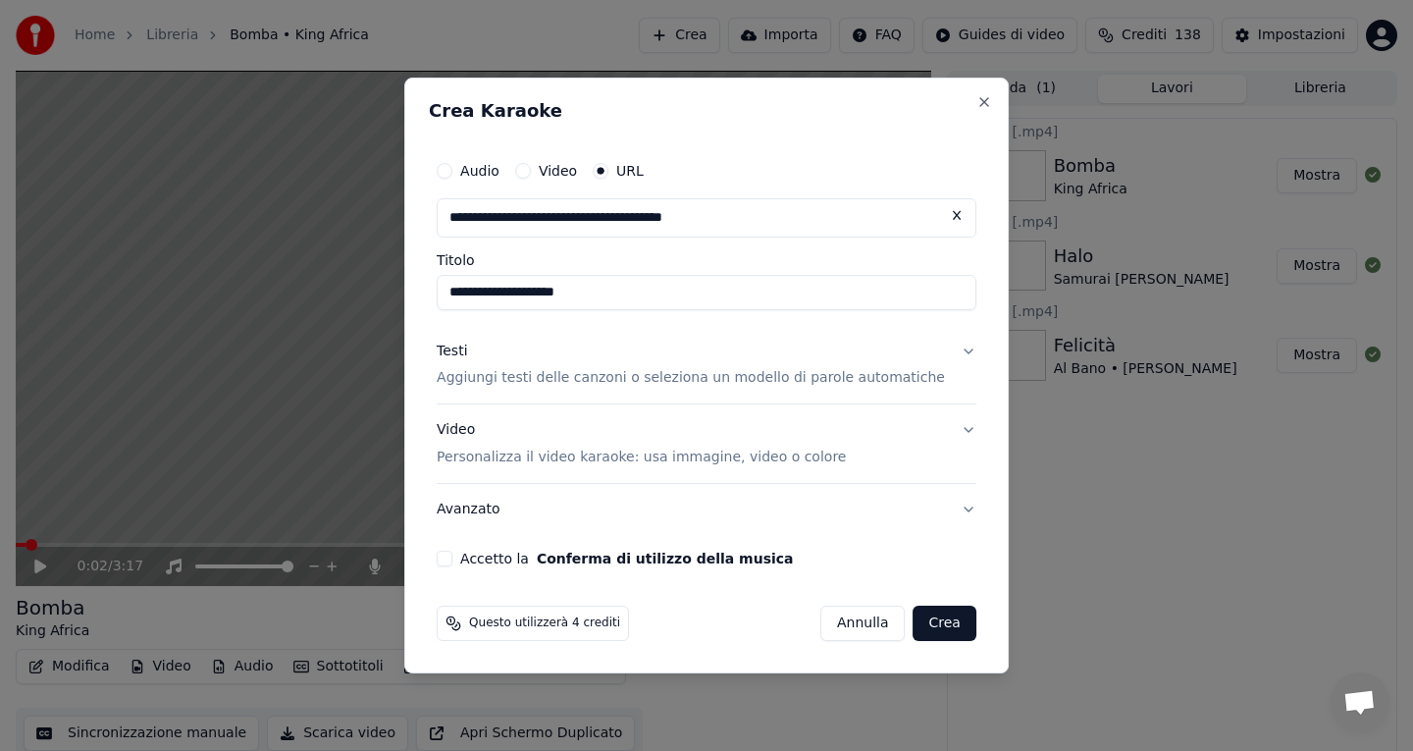
click at [452, 562] on button "Accetto la Conferma di utilizzo della musica" at bounding box center [445, 559] width 16 height 16
click at [951, 351] on button "Testi Aggiungi testi delle canzoni o seleziona un modello di parole automatiche" at bounding box center [707, 365] width 540 height 79
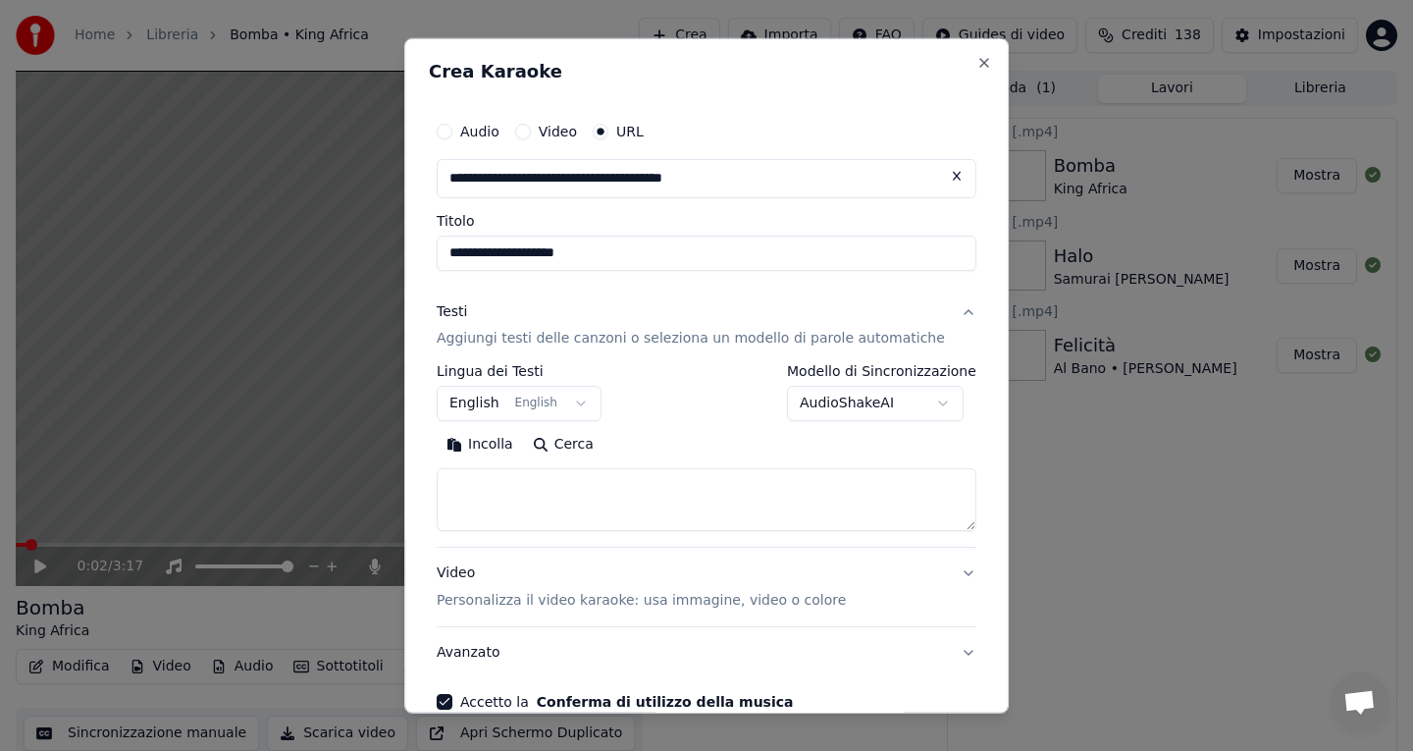
click at [528, 528] on textarea at bounding box center [707, 499] width 540 height 63
paste textarea "**********"
click at [541, 506] on textarea at bounding box center [689, 499] width 505 height 63
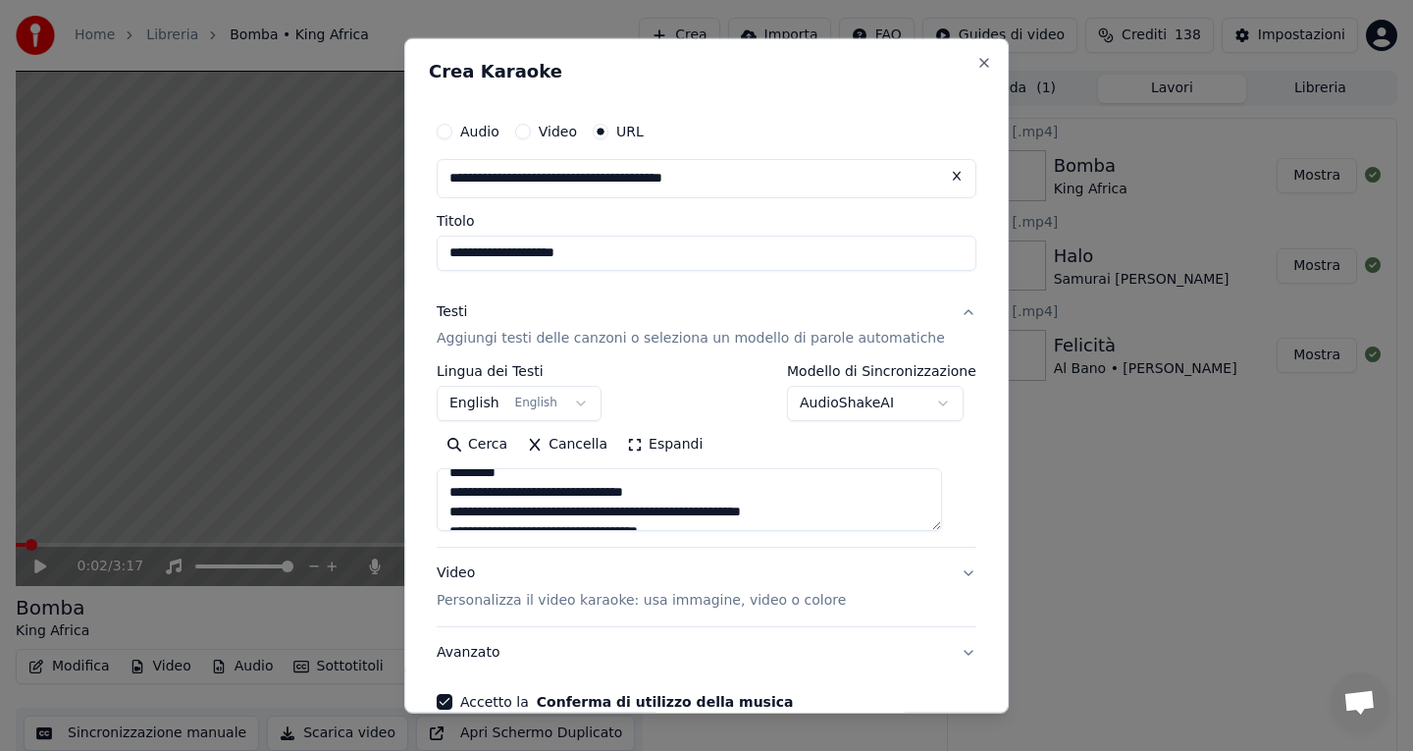
scroll to position [341, 0]
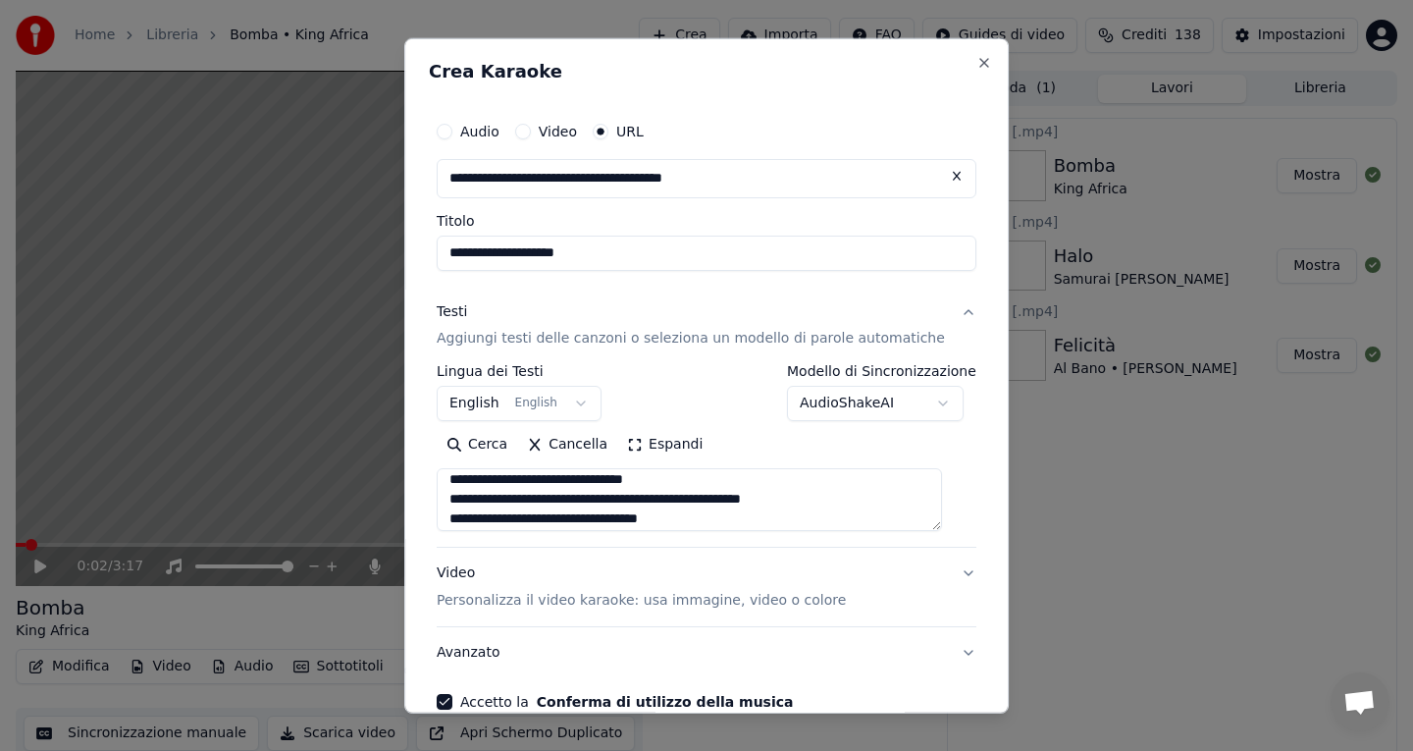
click at [552, 484] on textarea "**********" at bounding box center [689, 499] width 505 height 63
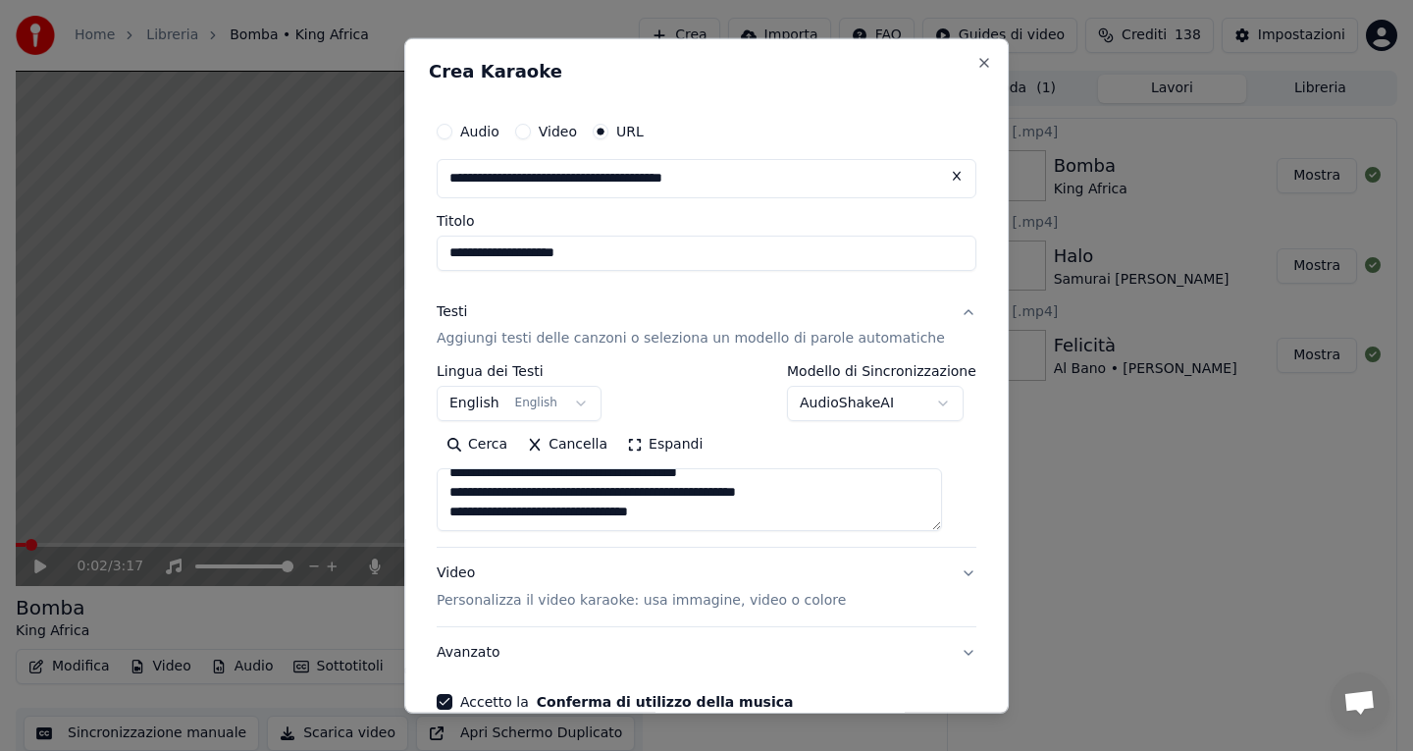
scroll to position [54, 0]
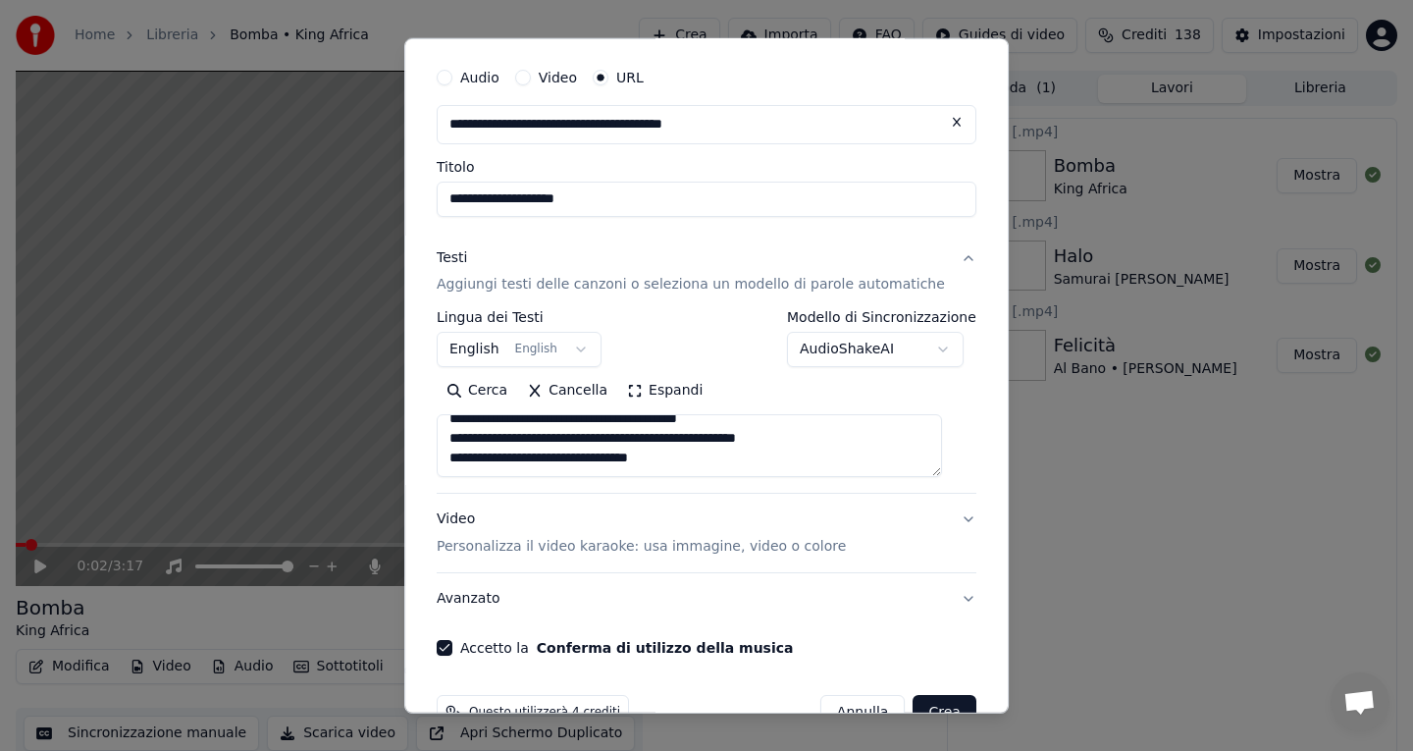
click at [720, 463] on textarea "**********" at bounding box center [689, 445] width 505 height 63
paste textarea "**********"
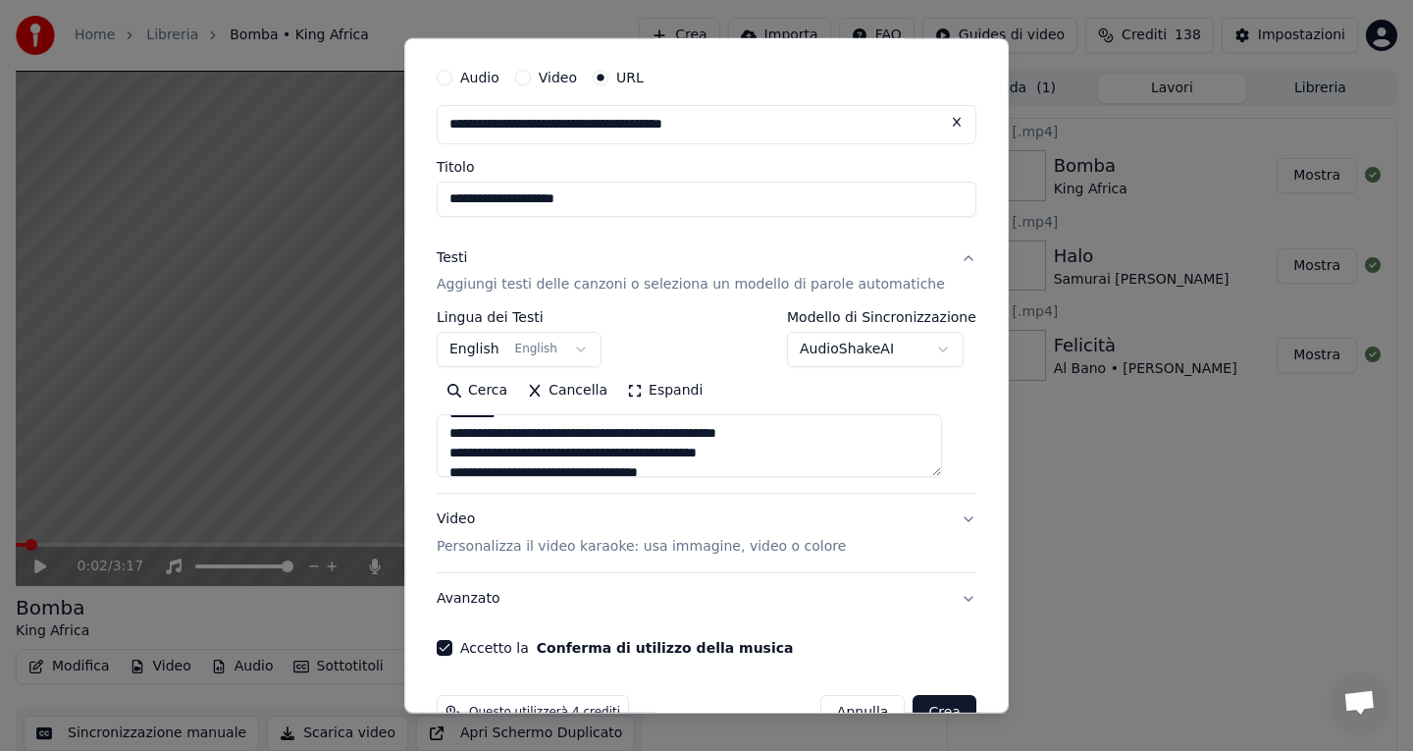
scroll to position [849, 0]
click at [603, 469] on textarea at bounding box center [689, 445] width 505 height 63
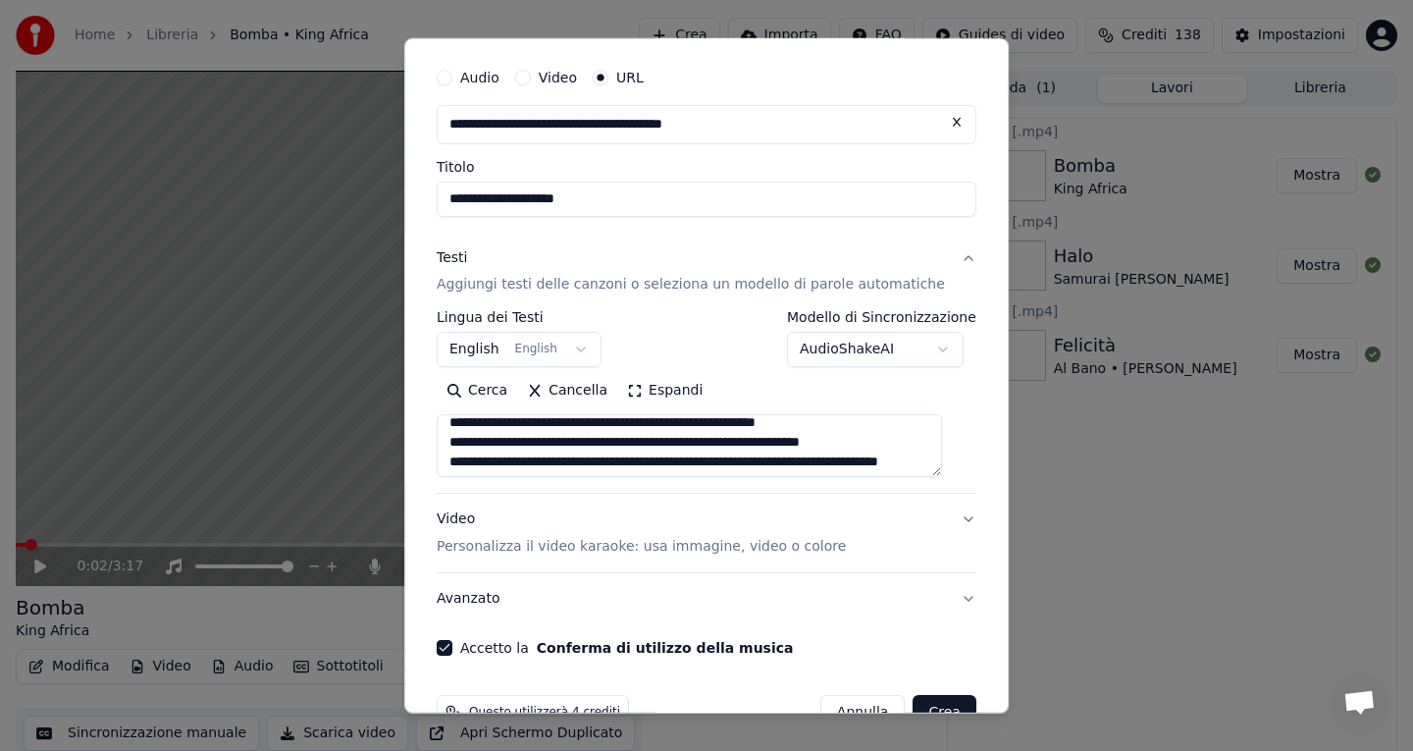
scroll to position [659, 0]
click at [612, 422] on textarea at bounding box center [689, 445] width 505 height 63
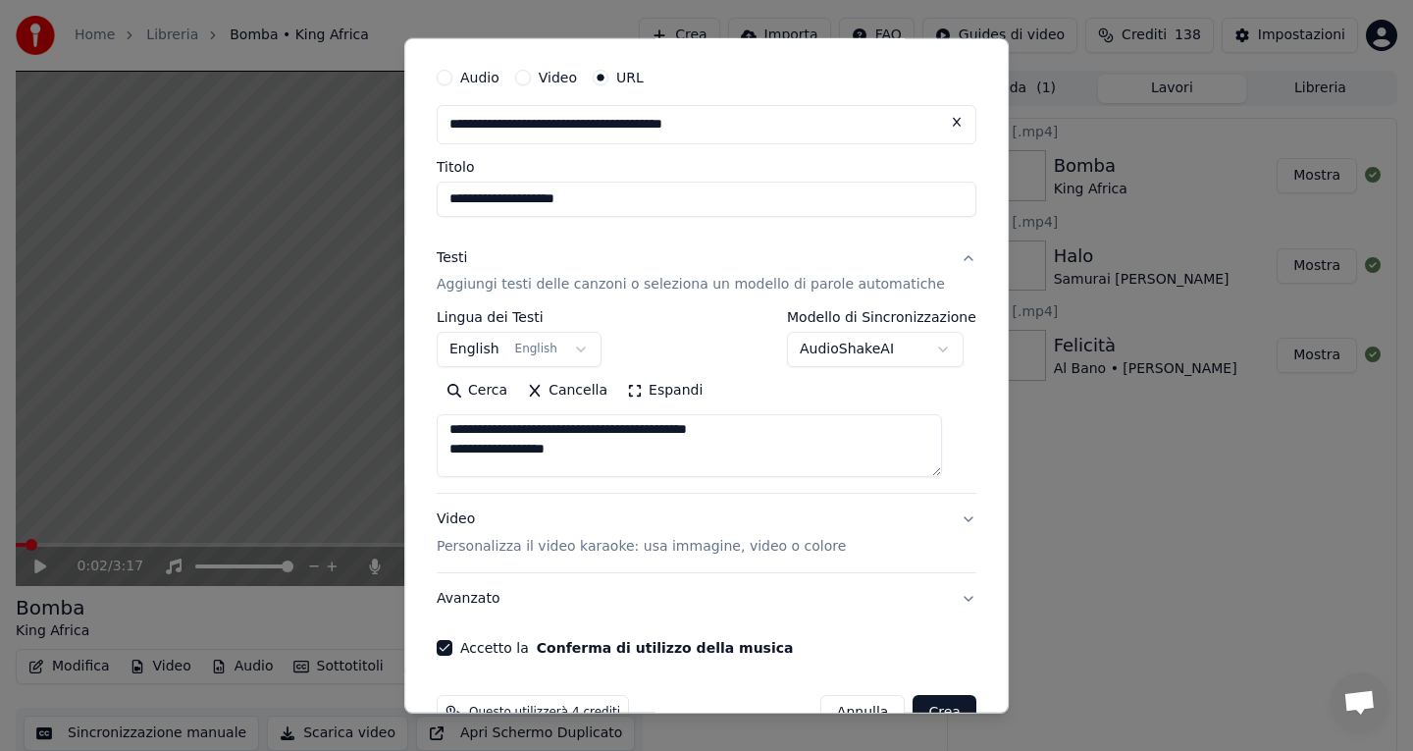
scroll to position [994, 0]
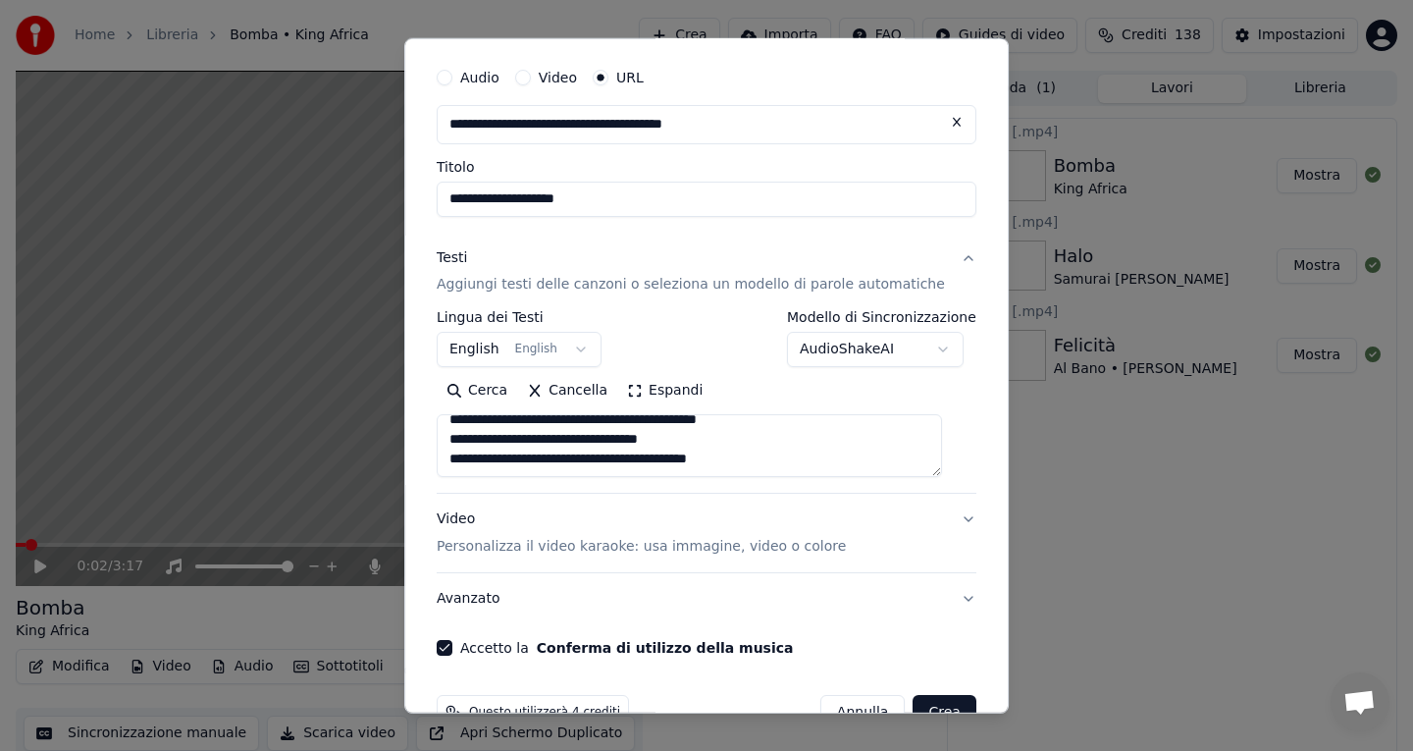
click at [789, 473] on textarea at bounding box center [689, 445] width 505 height 63
paste textarea "**********"
click at [625, 457] on textarea at bounding box center [689, 445] width 505 height 63
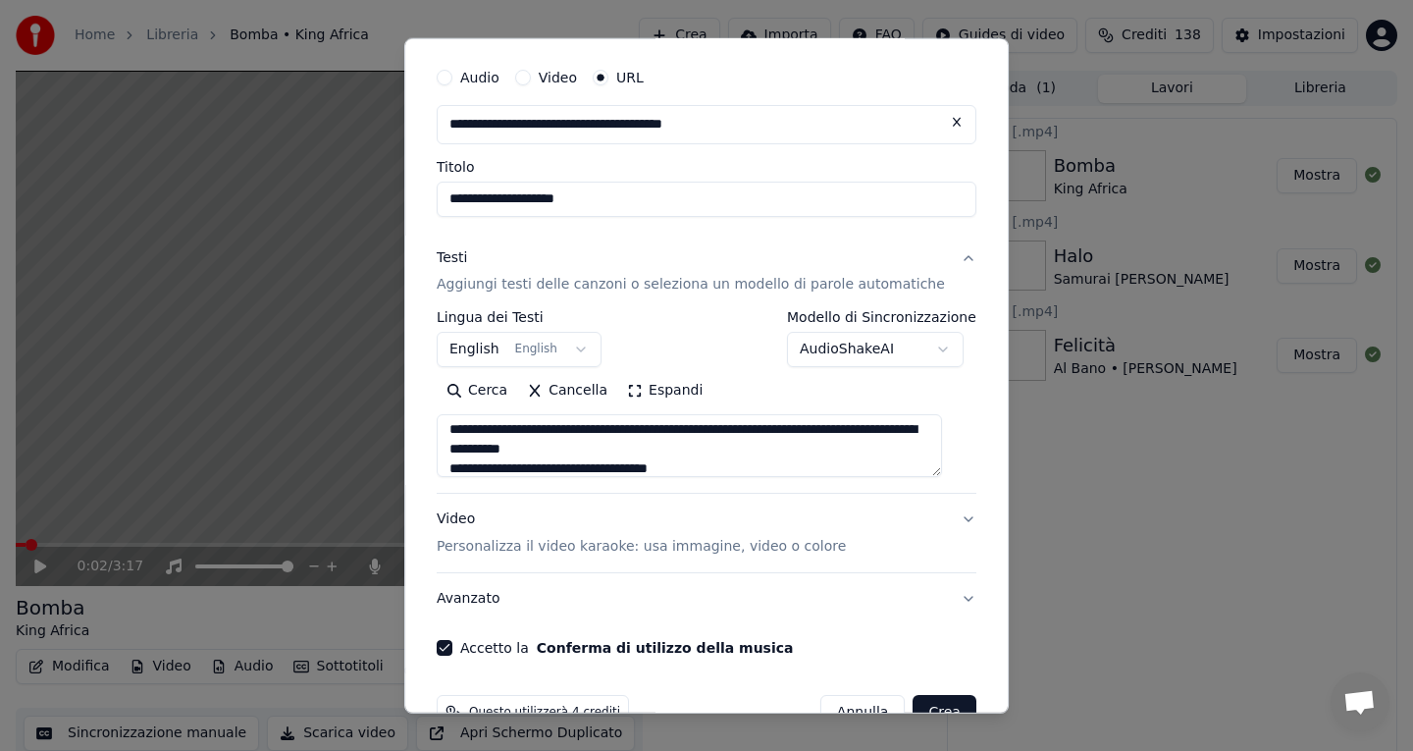
scroll to position [1134, 0]
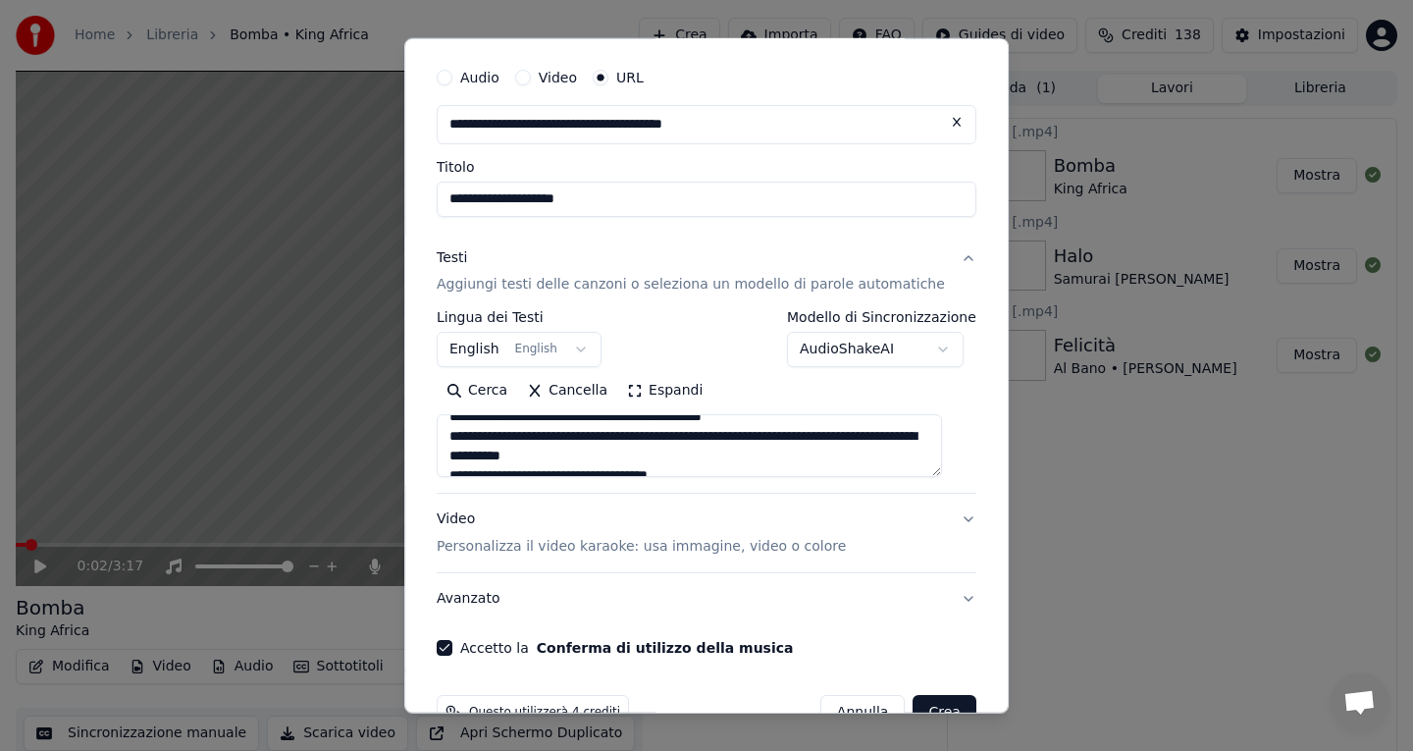
click at [538, 463] on textarea at bounding box center [689, 445] width 505 height 63
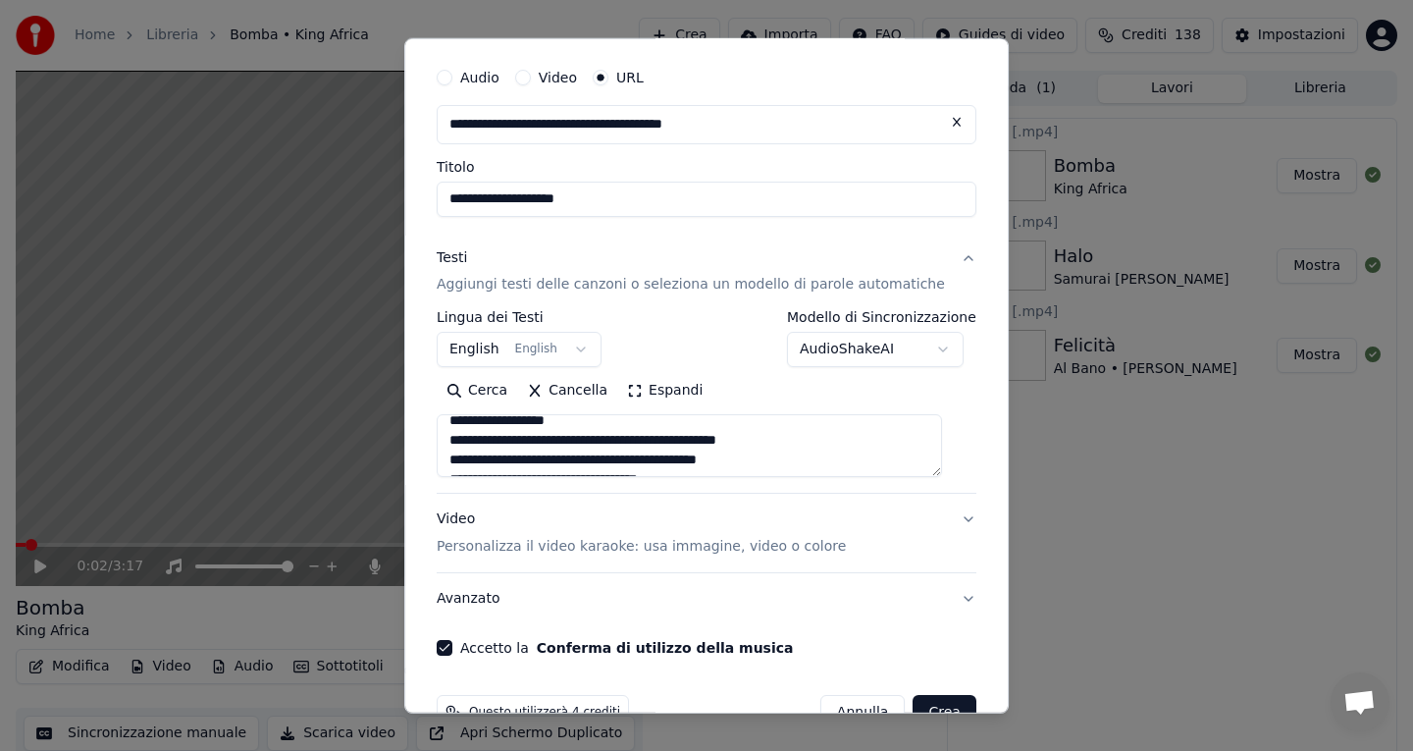
scroll to position [1544, 0]
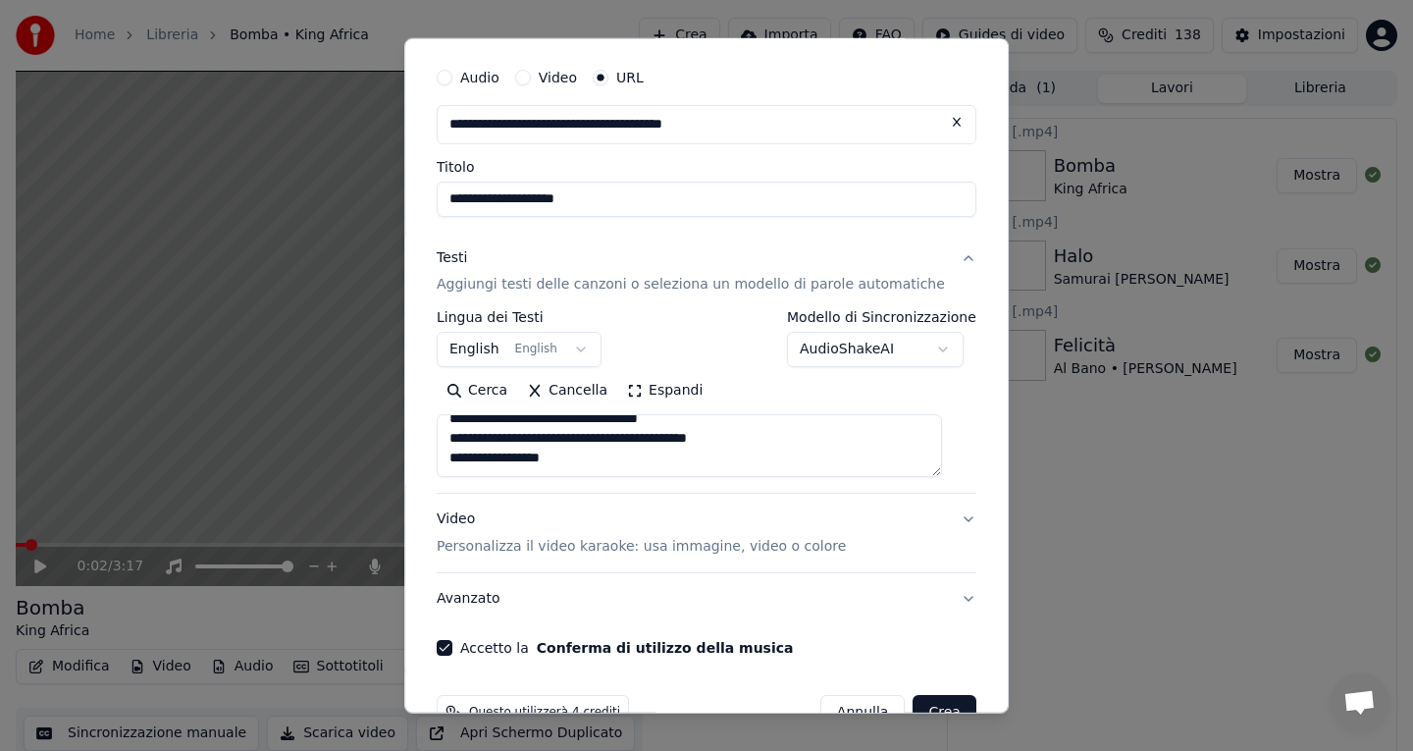
click at [598, 467] on textarea at bounding box center [689, 445] width 505 height 63
paste textarea "**********"
click at [680, 443] on textarea at bounding box center [689, 445] width 505 height 63
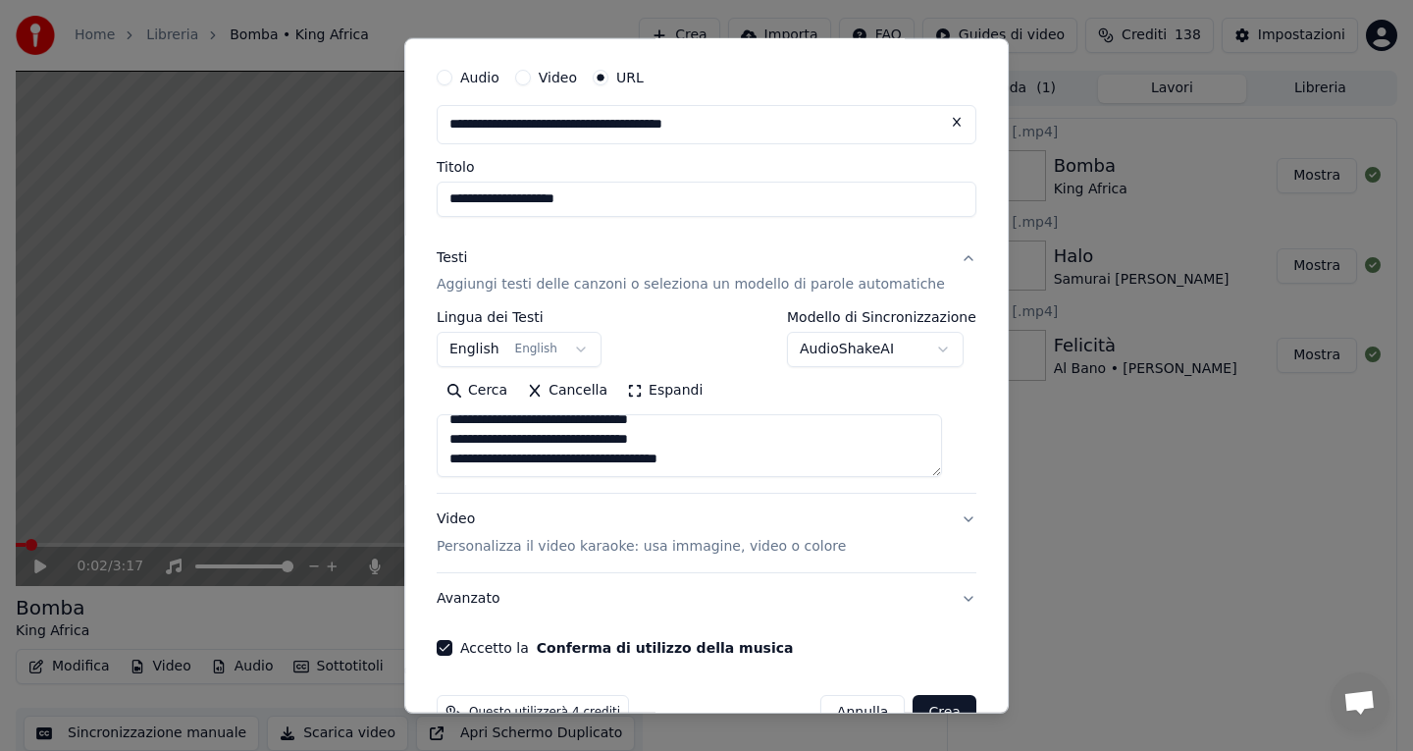
click at [674, 456] on textarea at bounding box center [689, 445] width 505 height 63
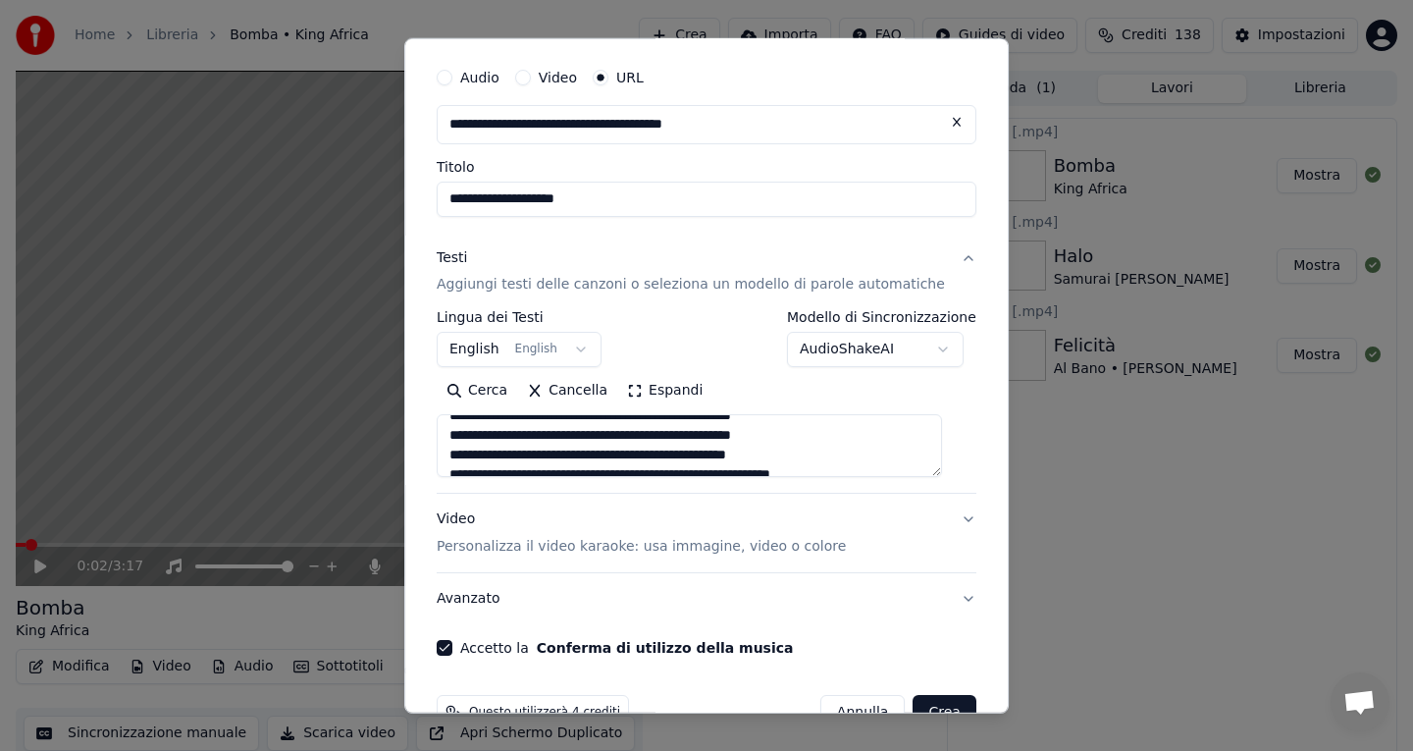
scroll to position [1706, 0]
click at [657, 455] on textarea at bounding box center [689, 445] width 505 height 63
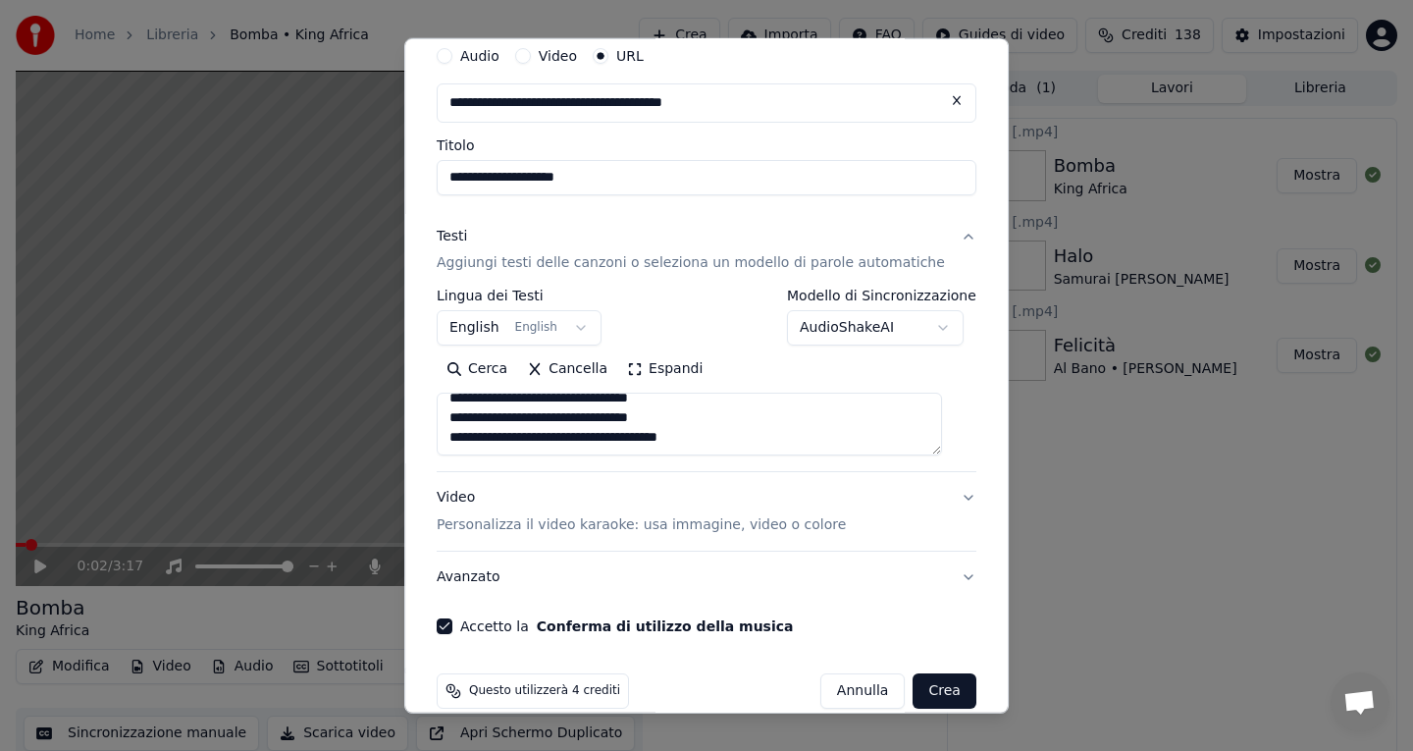
scroll to position [103, 0]
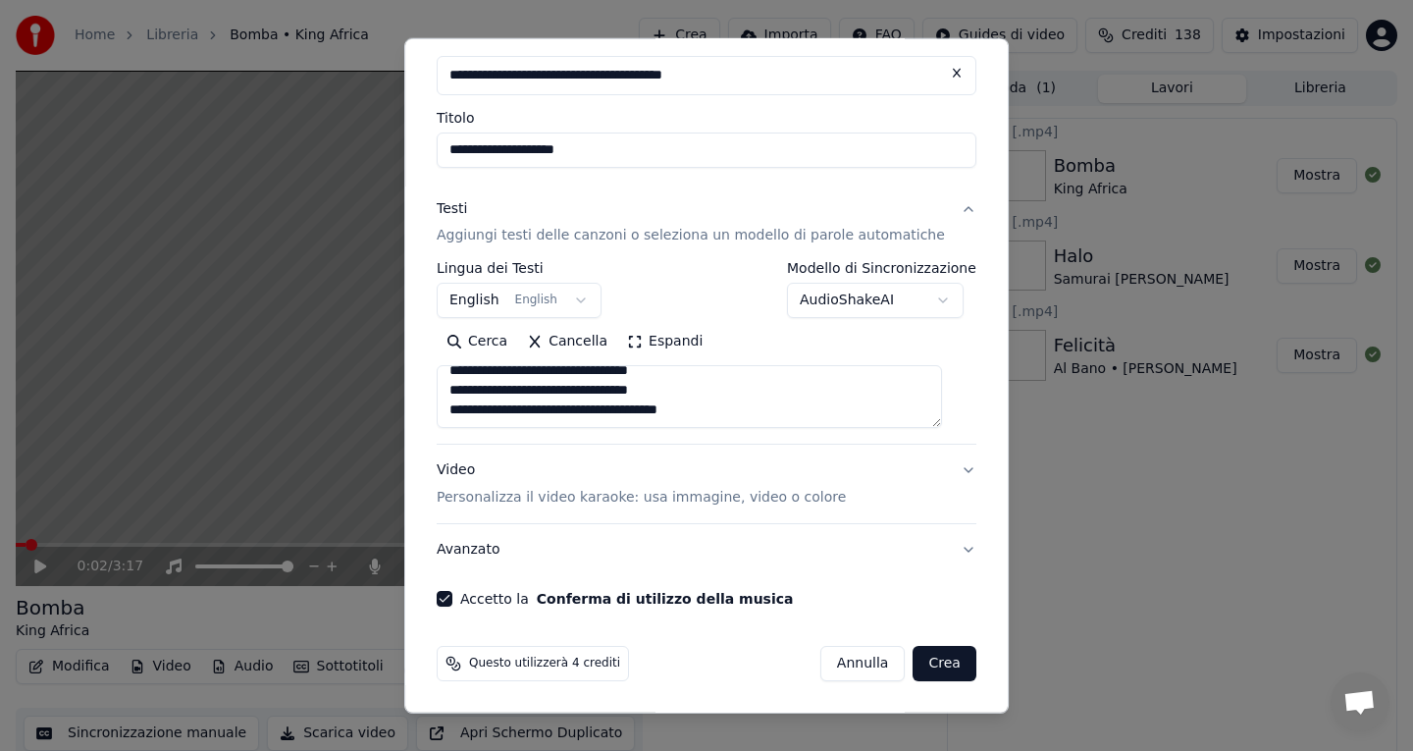
type textarea "**********"
click at [921, 660] on button "Crea" at bounding box center [945, 663] width 63 height 35
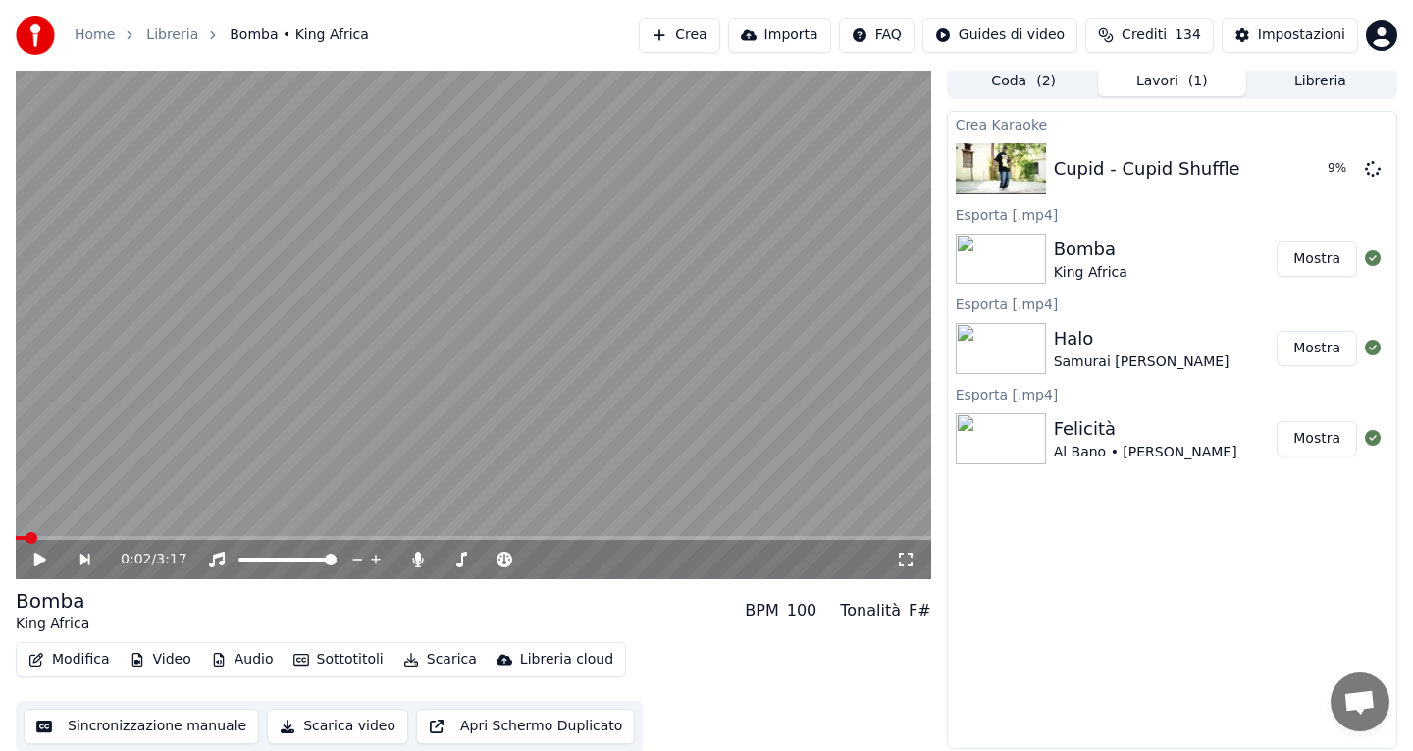
scroll to position [0, 0]
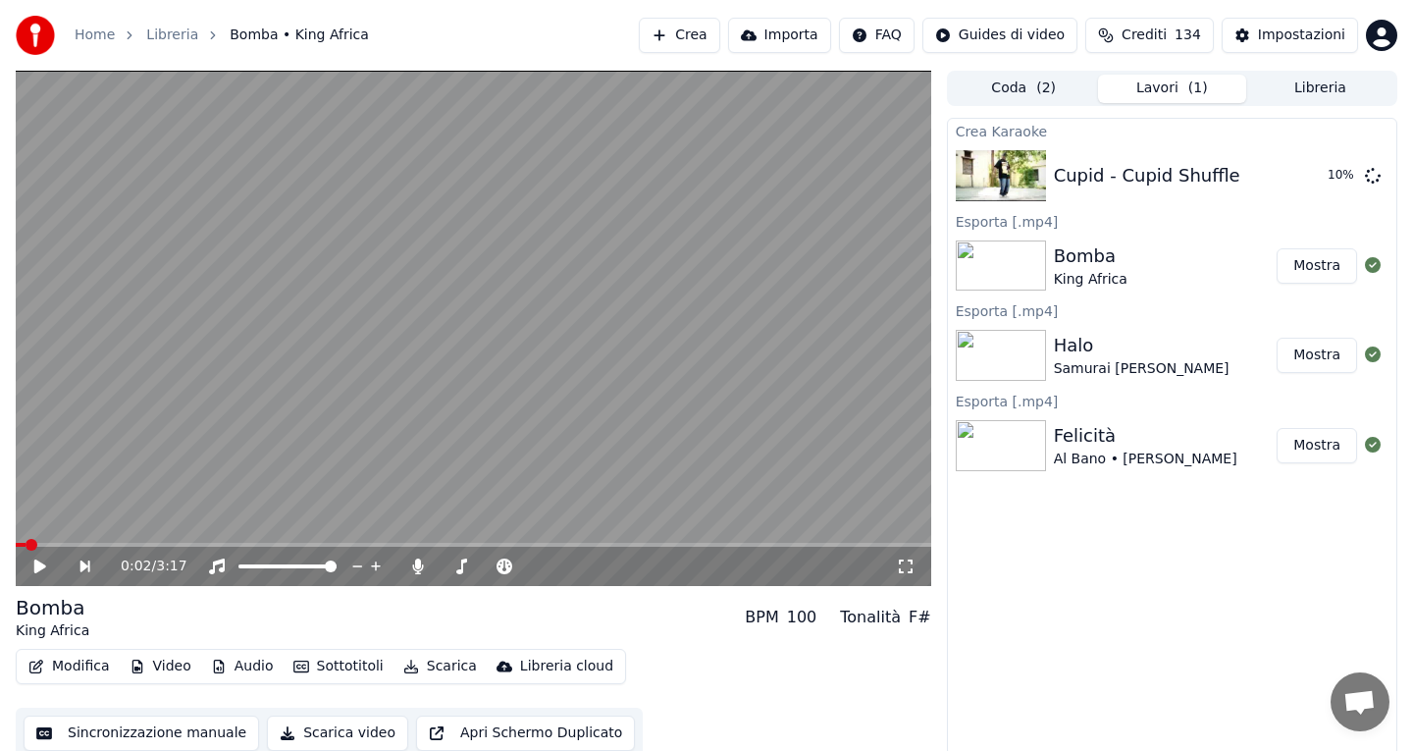
click at [966, 516] on div "Crea Karaoke Cupid - Cupid Shuffle 10 % Esporta [.mp4] Bomba King Africa Mostra…" at bounding box center [1172, 437] width 450 height 638
click at [1310, 275] on button "Mostra" at bounding box center [1317, 265] width 80 height 35
click at [1291, 178] on button "Riproduci" at bounding box center [1308, 175] width 98 height 35
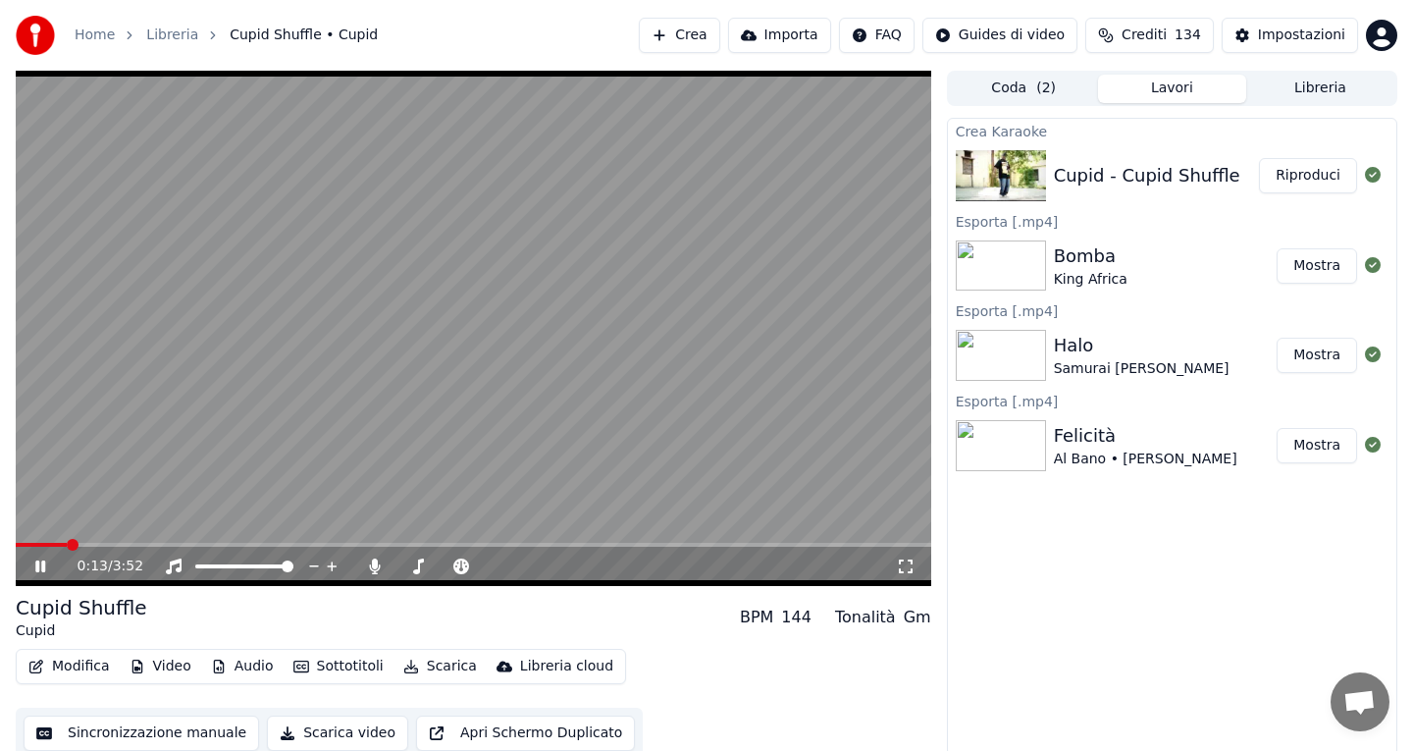
click at [67, 545] on span at bounding box center [474, 545] width 916 height 4
click at [115, 546] on span at bounding box center [474, 545] width 916 height 4
click at [175, 543] on span at bounding box center [474, 545] width 916 height 4
click at [48, 566] on icon at bounding box center [54, 566] width 46 height 16
click at [171, 666] on button "Video" at bounding box center [161, 666] width 78 height 27
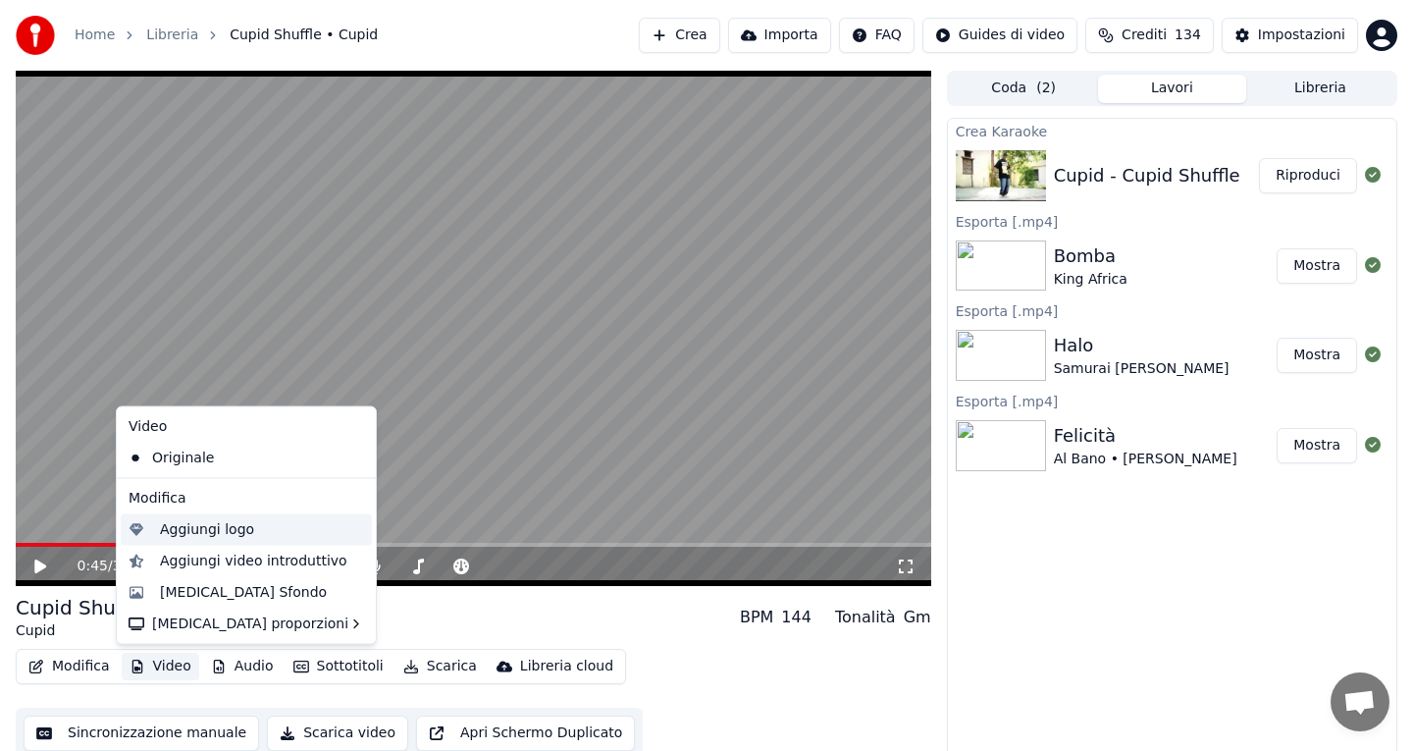
click at [191, 532] on div "Aggiungi logo" at bounding box center [207, 529] width 94 height 20
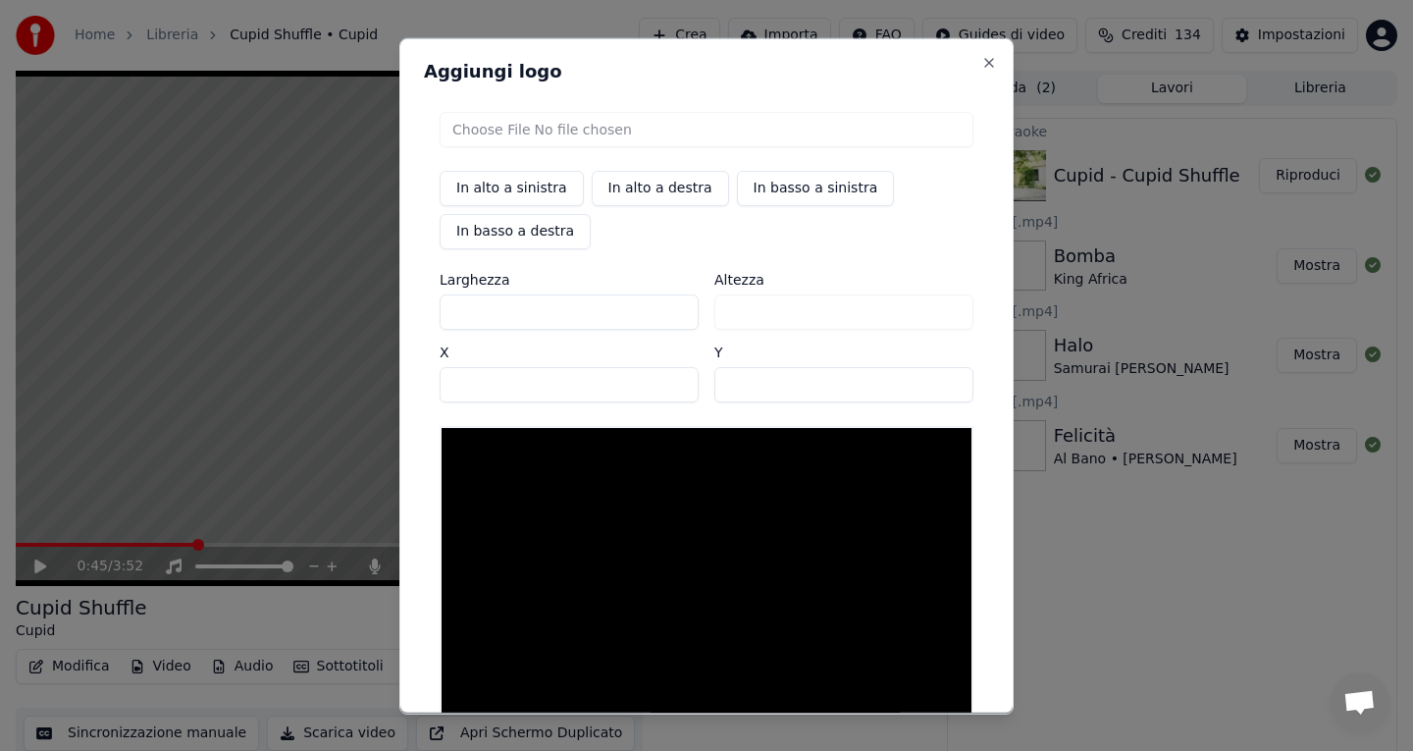
click at [512, 120] on input "file" at bounding box center [707, 128] width 534 height 35
type input "**********"
type input "***"
click at [784, 184] on button "In basso a sinistra" at bounding box center [816, 187] width 158 height 35
type input "***"
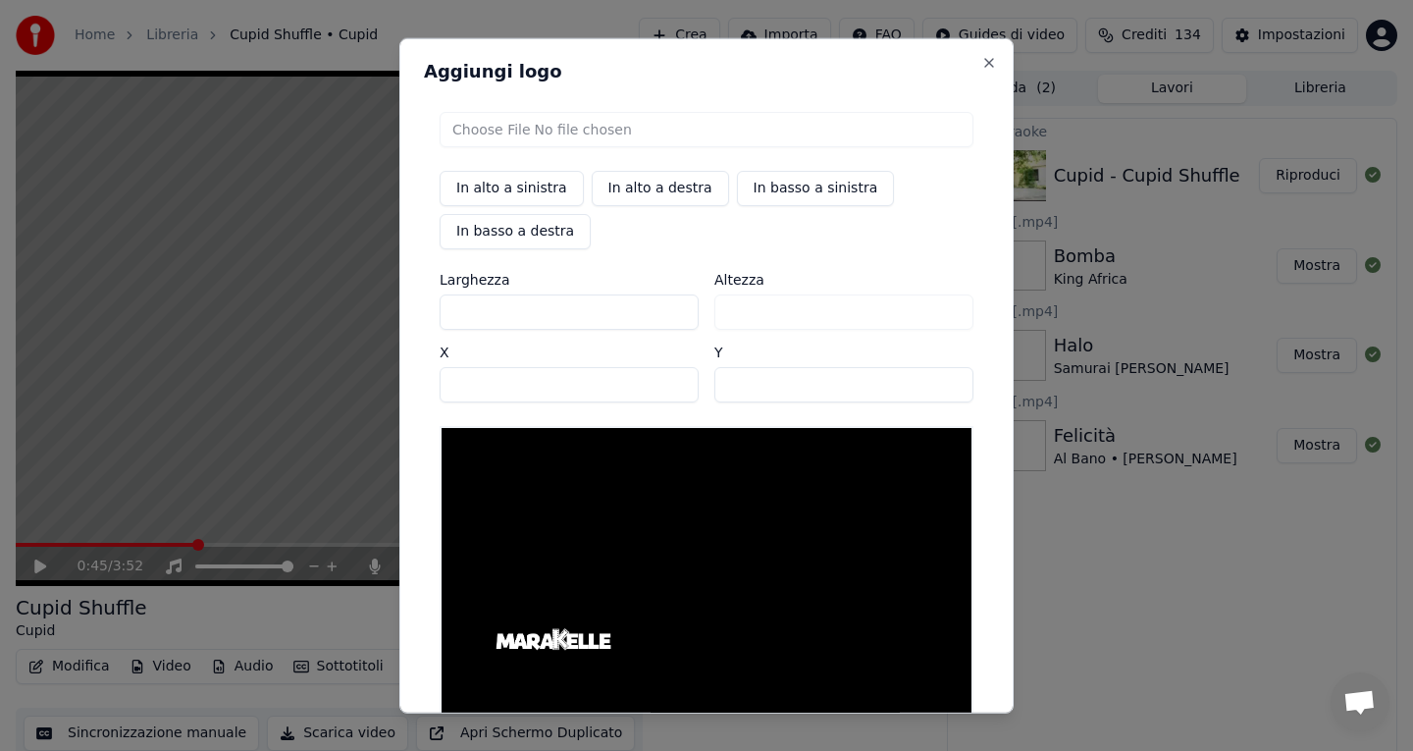
click at [587, 389] on input "**" at bounding box center [569, 383] width 259 height 35
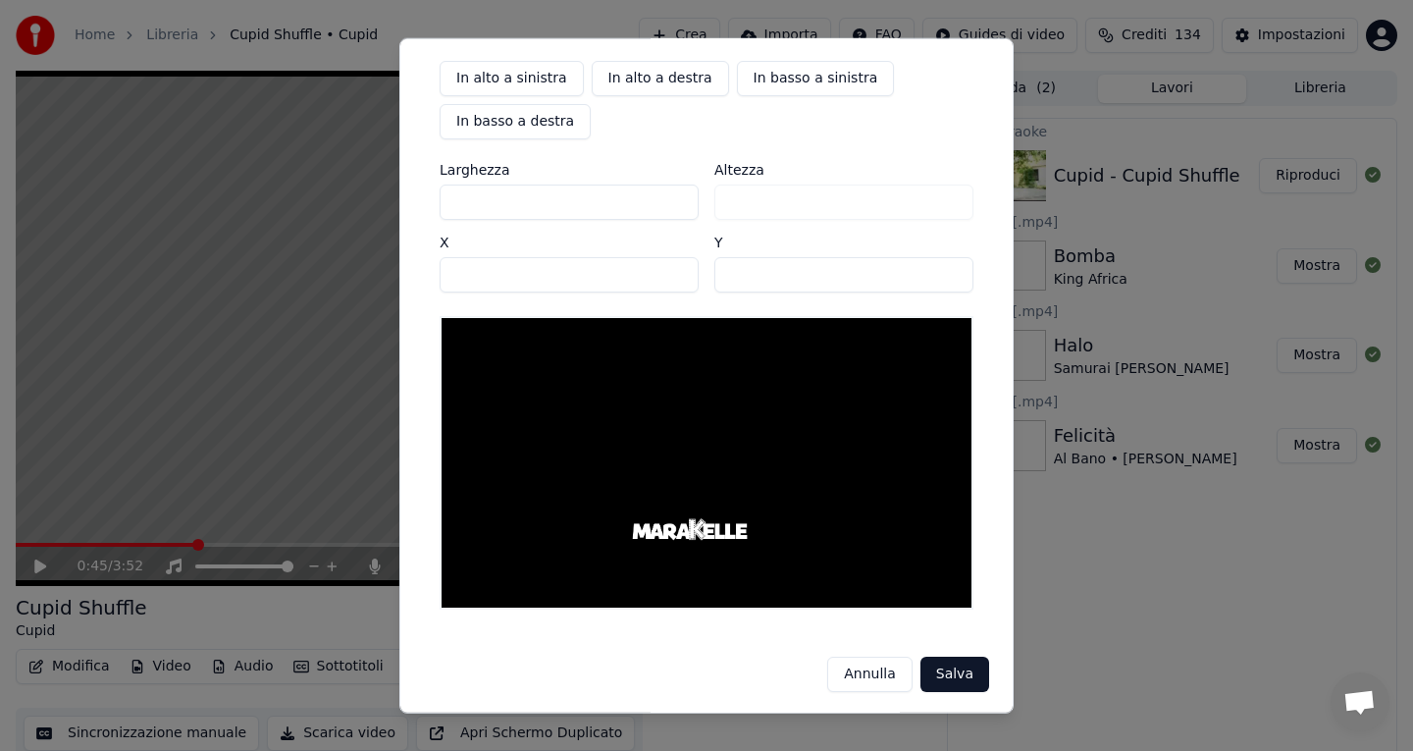
scroll to position [112, 0]
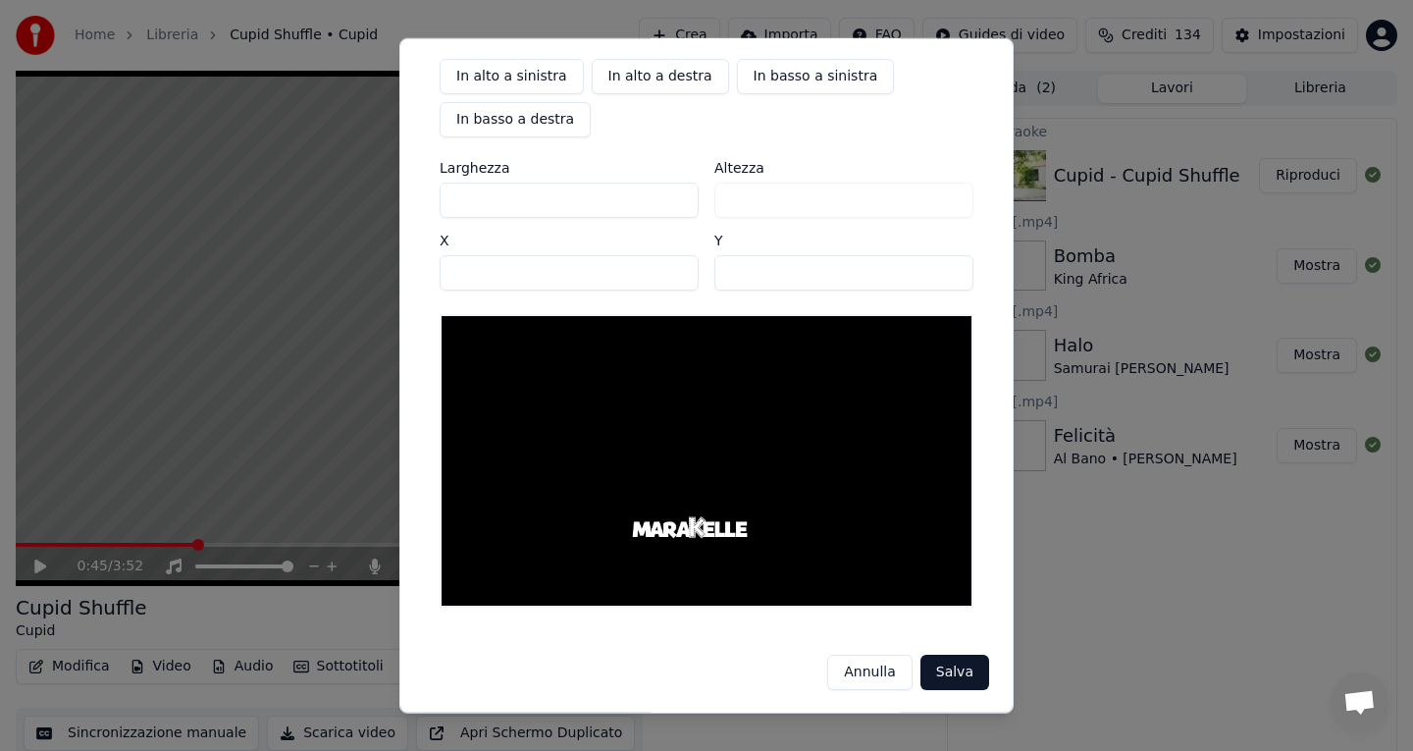
type input "****"
click at [752, 275] on input "***" at bounding box center [843, 271] width 259 height 35
type input "****"
click at [948, 676] on button "Salva" at bounding box center [954, 671] width 69 height 35
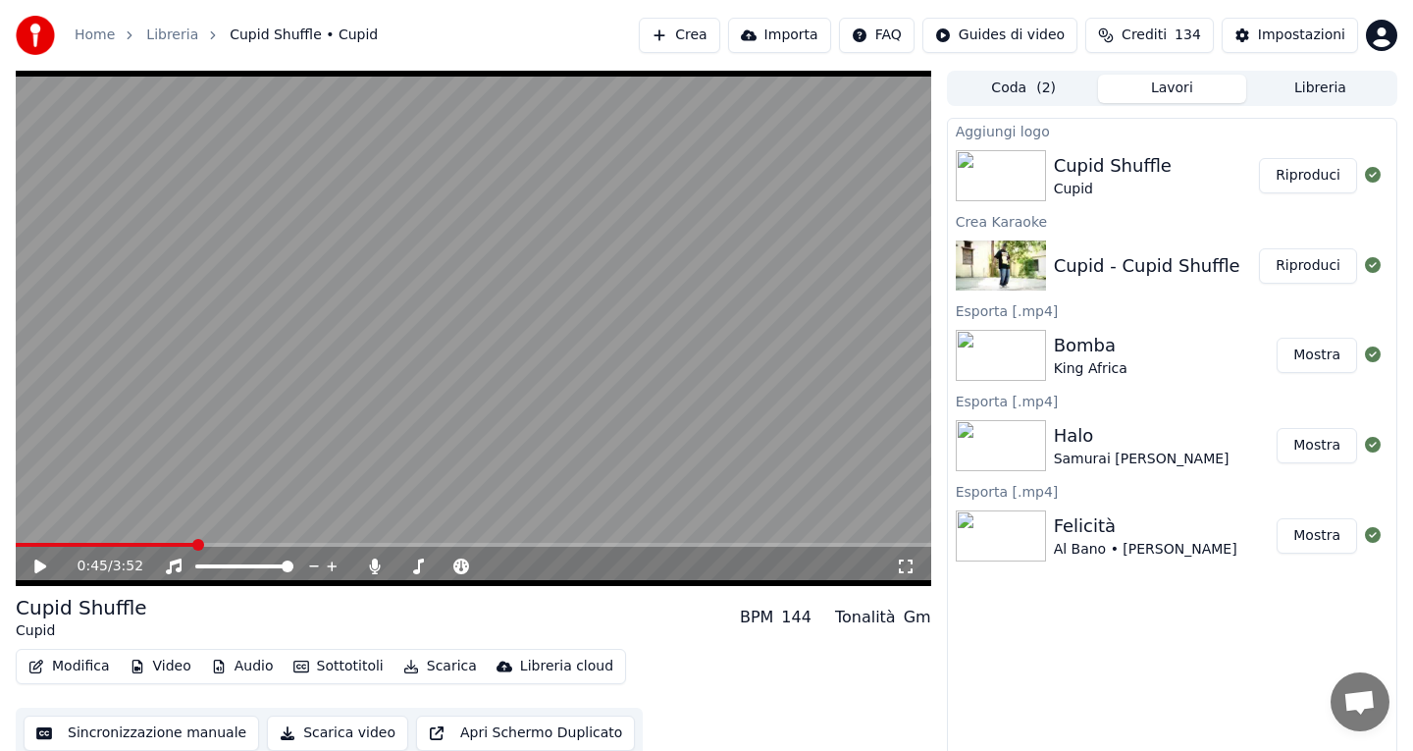
click at [1296, 176] on button "Riproduci" at bounding box center [1308, 175] width 98 height 35
click at [39, 568] on icon at bounding box center [54, 566] width 46 height 16
click at [433, 669] on button "Scarica" at bounding box center [439, 666] width 89 height 27
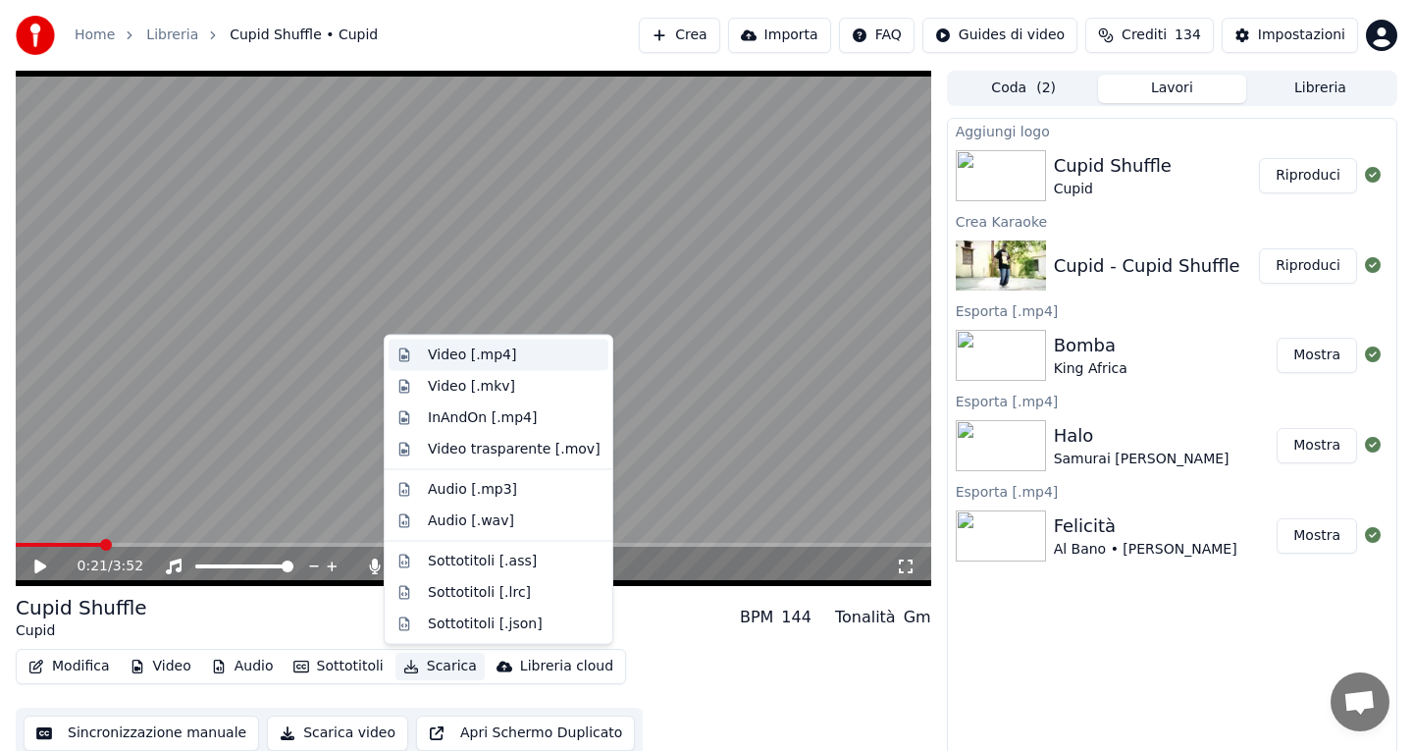
click at [436, 354] on div "Video [.mp4]" at bounding box center [472, 355] width 88 height 20
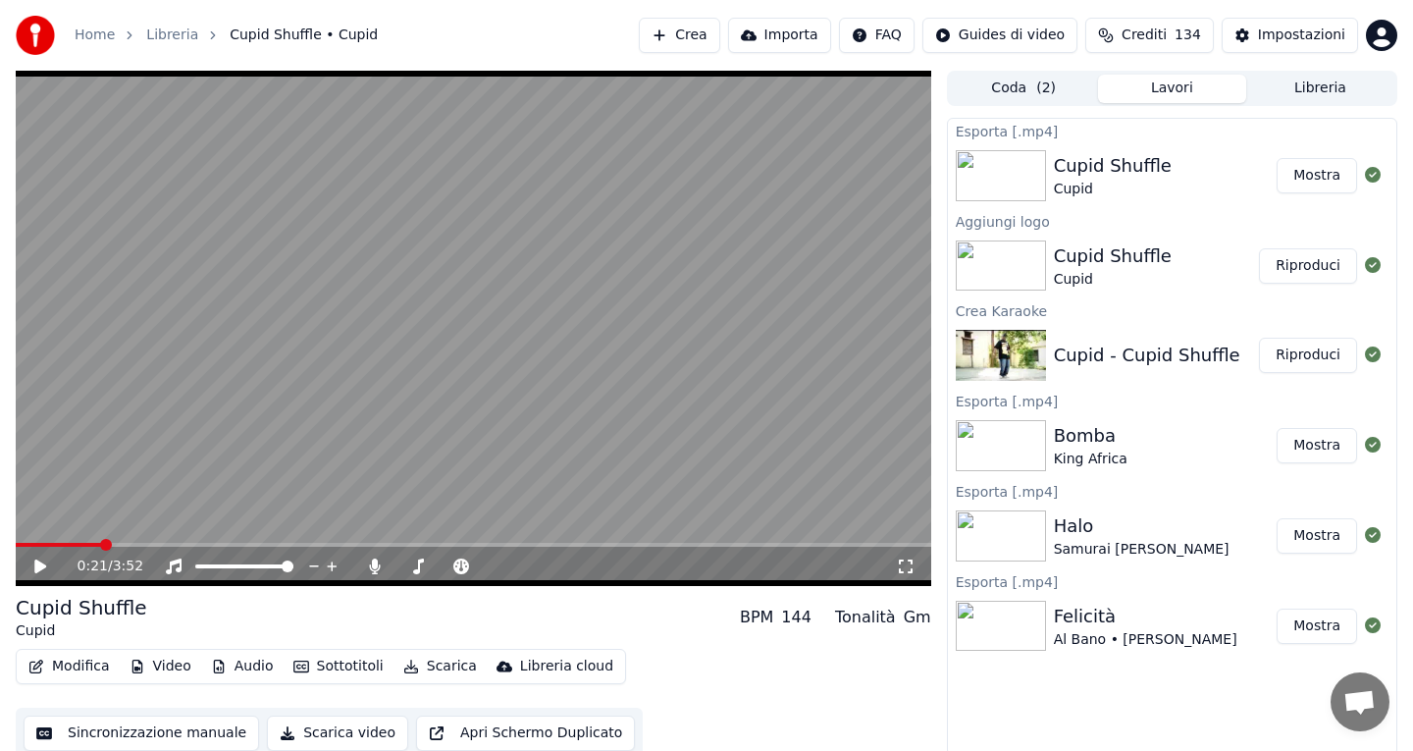
click at [1328, 176] on button "Mostra" at bounding box center [1317, 175] width 80 height 35
